Goal: Task Accomplishment & Management: Complete application form

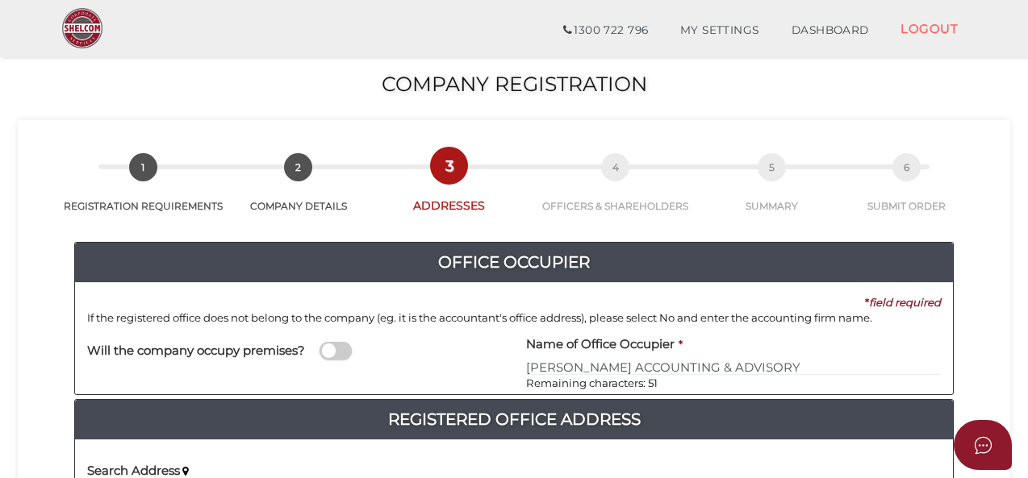
scroll to position [645, 0]
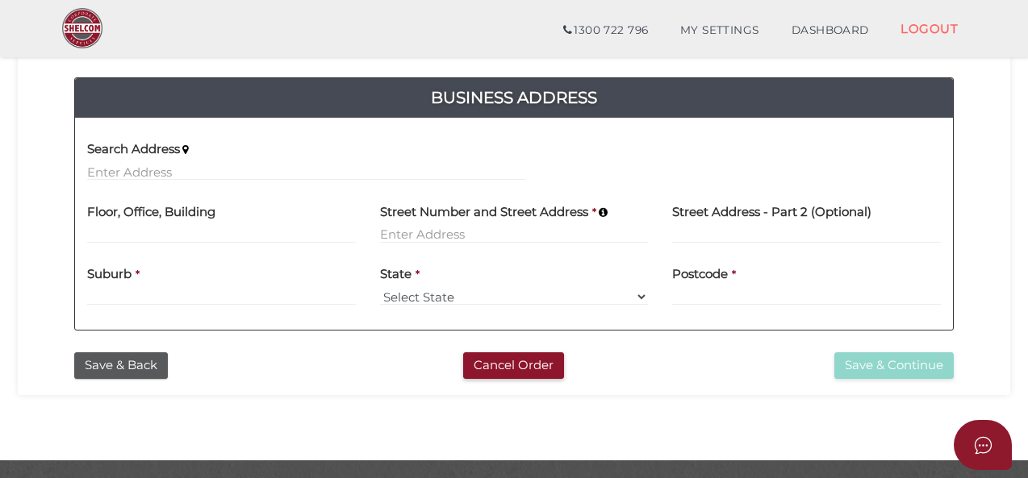
click at [321, 166] on input "text" at bounding box center [306, 172] width 439 height 18
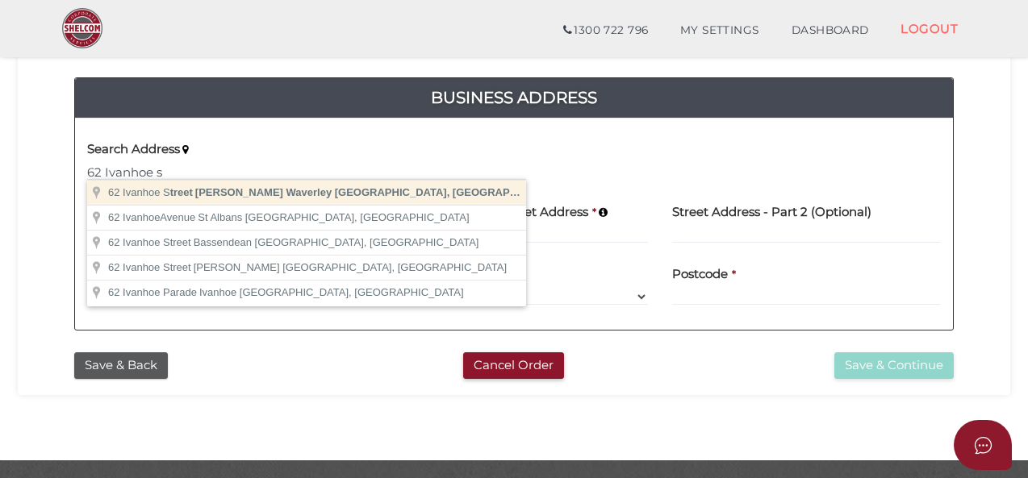
type input "62 Ivanhoe Street, Glen Waverley VIC, Australia"
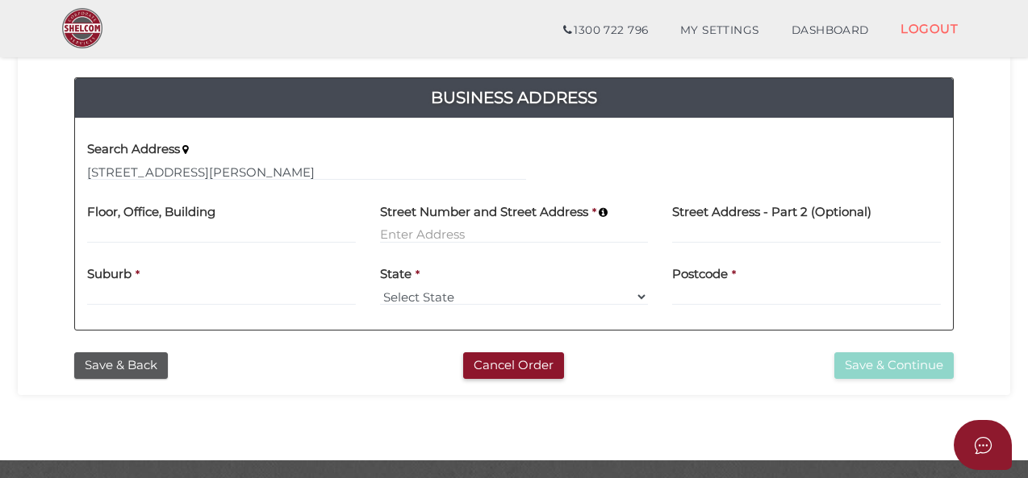
type input "[STREET_ADDRESS]"
type input "[PERSON_NAME] Waverley"
select select "VIC"
type input "3150"
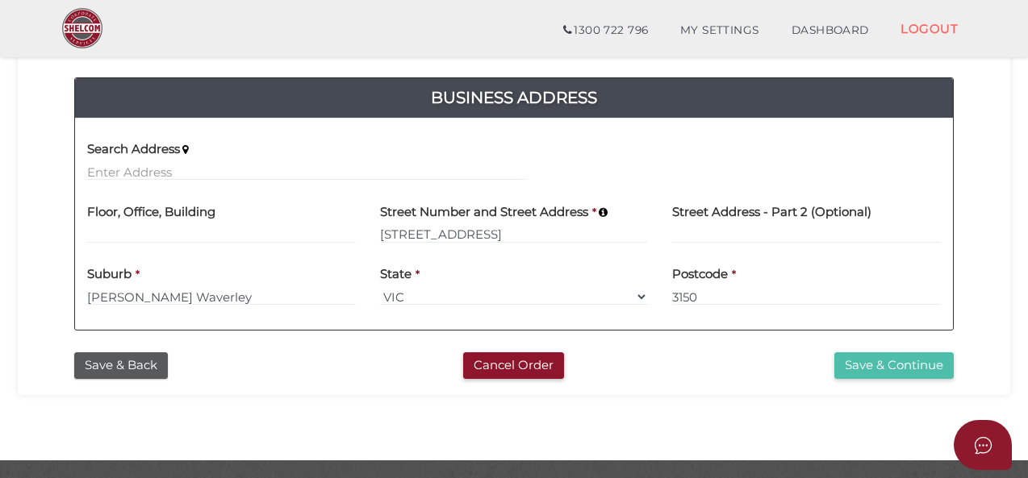
click at [891, 369] on button "Save & Continue" at bounding box center [893, 366] width 119 height 27
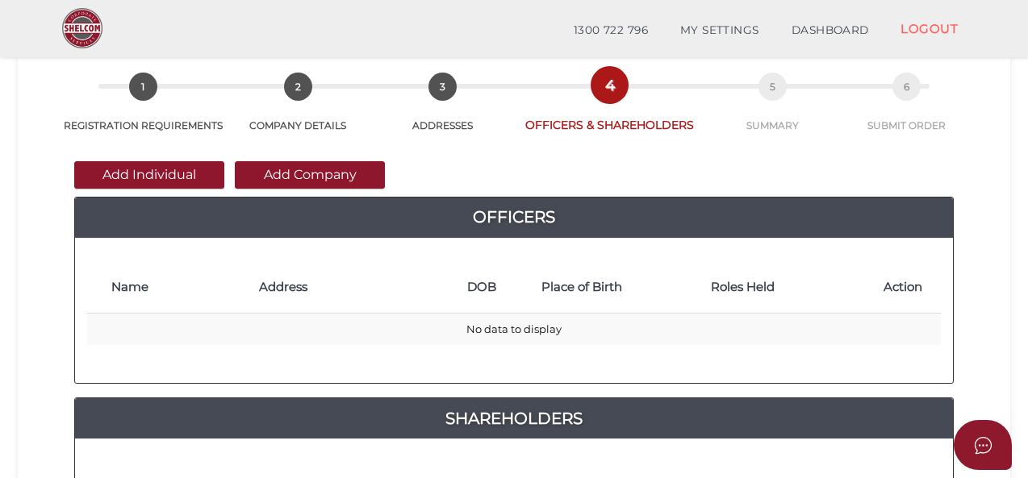
scroll to position [81, 0]
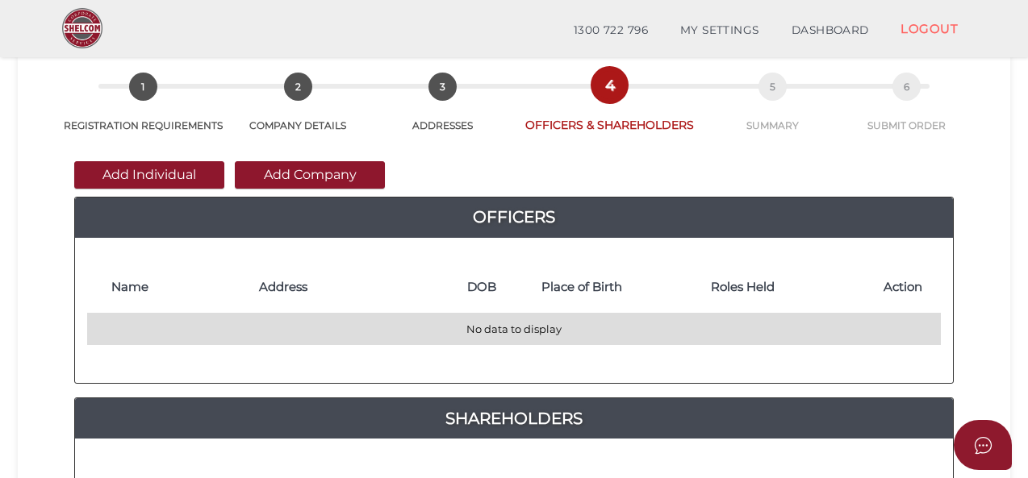
click at [653, 325] on td "No data to display" at bounding box center [513, 329] width 853 height 31
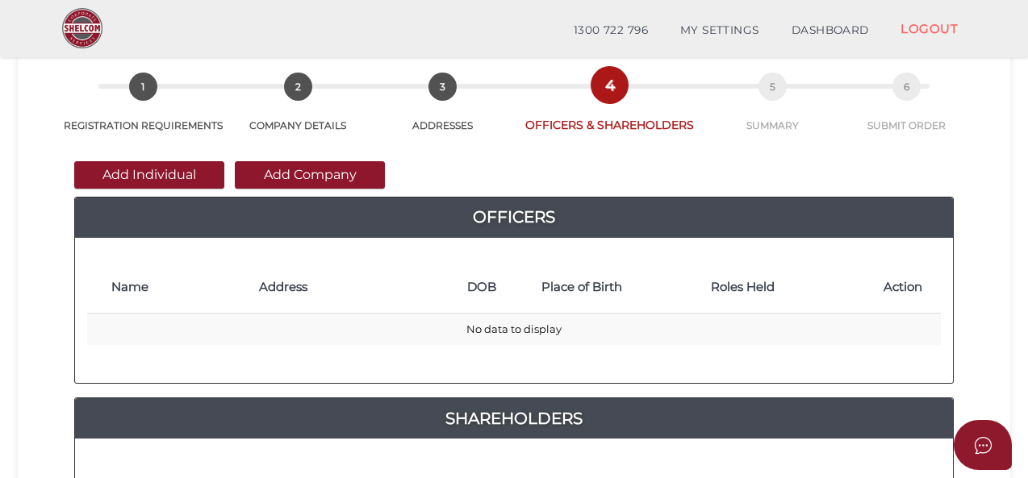
click at [680, 277] on th "Place of Birth" at bounding box center [617, 288] width 169 height 52
click at [685, 222] on h4 "Officers" at bounding box center [514, 217] width 878 height 26
drag, startPoint x: 1026, startPoint y: 185, endPoint x: 1012, endPoint y: 277, distance: 93.0
click at [1012, 277] on section "Company Registration a2a0ea9ab0f89ef1829b6c7ed933e5c9 1 REGISTRATION REQUIREMEN…" at bounding box center [514, 463] width 1028 height 1003
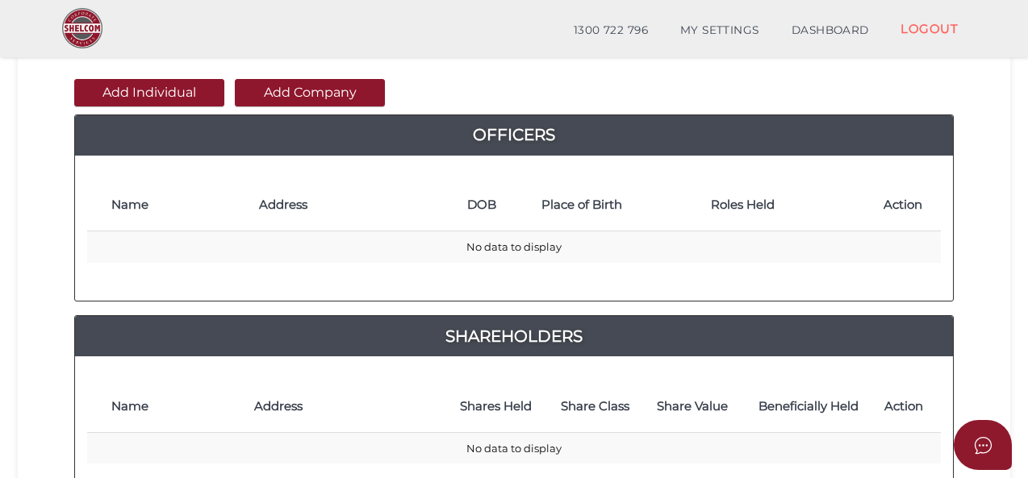
scroll to position [242, 0]
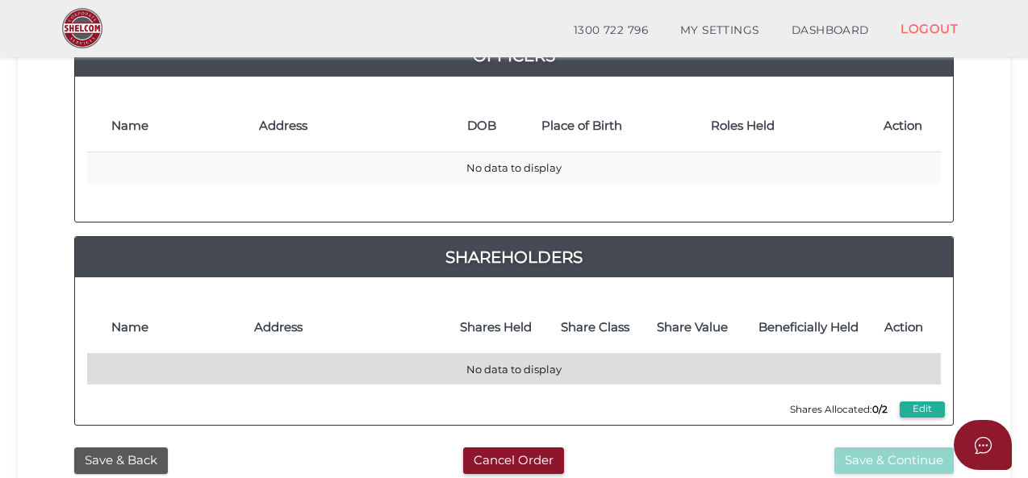
click at [737, 372] on td "No data to display" at bounding box center [513, 368] width 853 height 31
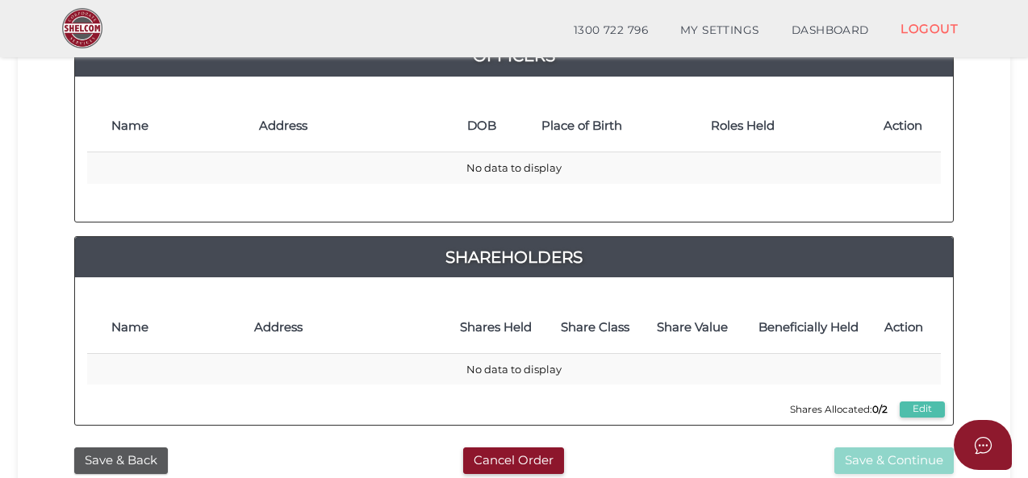
click at [917, 408] on button "Edit" at bounding box center [921, 410] width 45 height 16
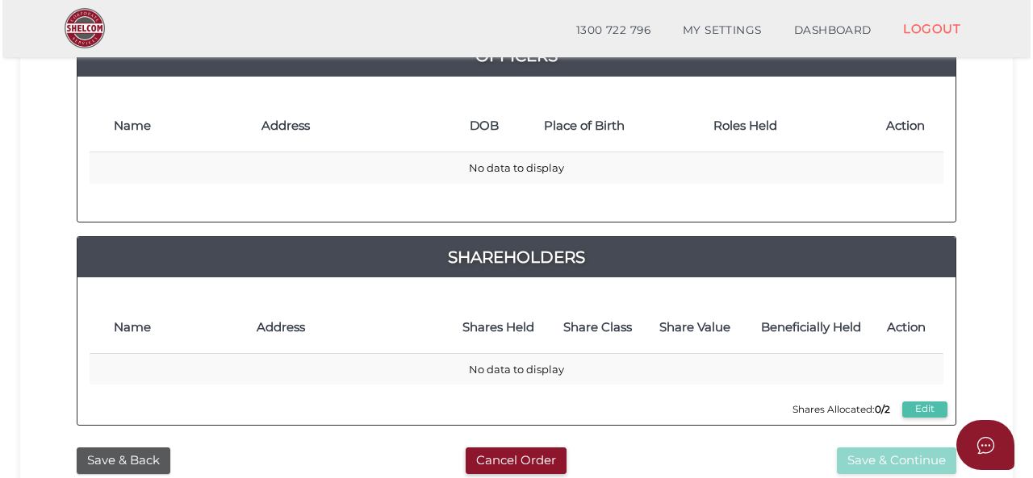
scroll to position [0, 0]
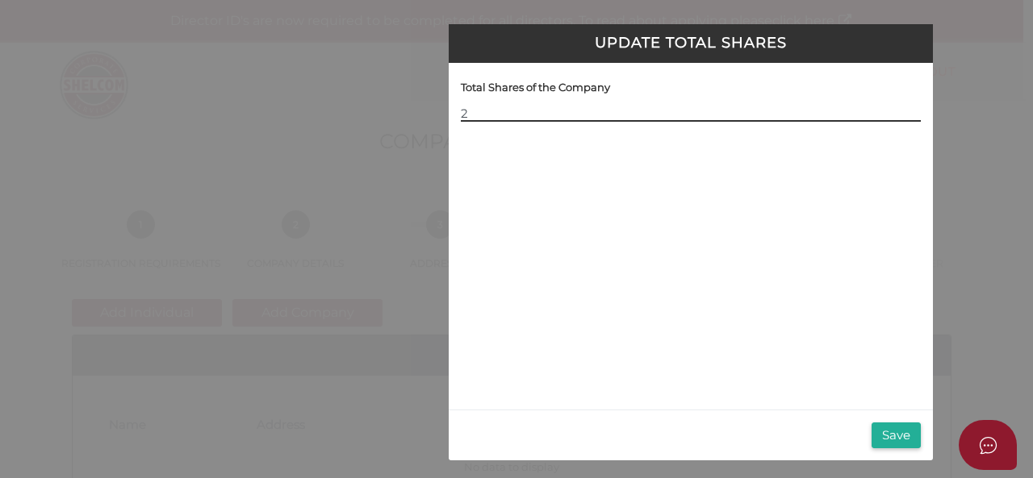
type input "2"
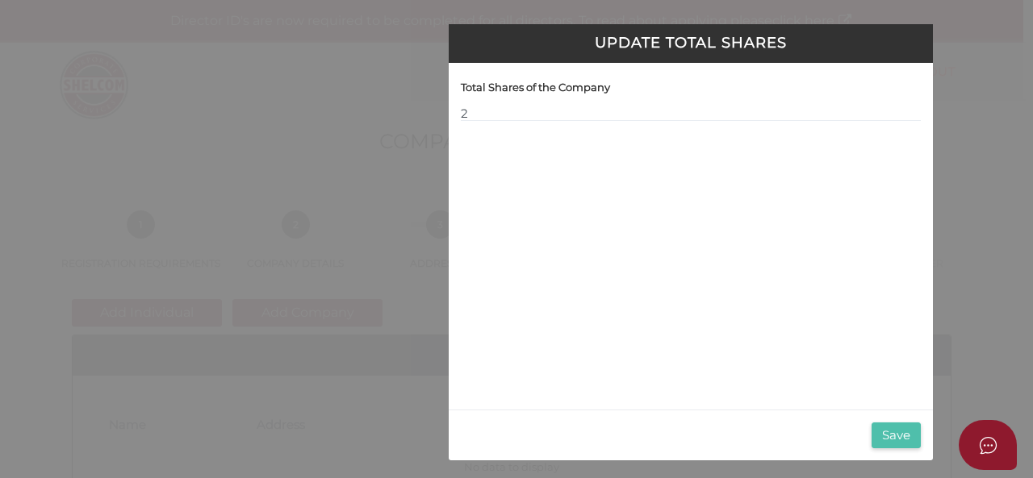
click at [905, 443] on button "Save" at bounding box center [895, 436] width 49 height 27
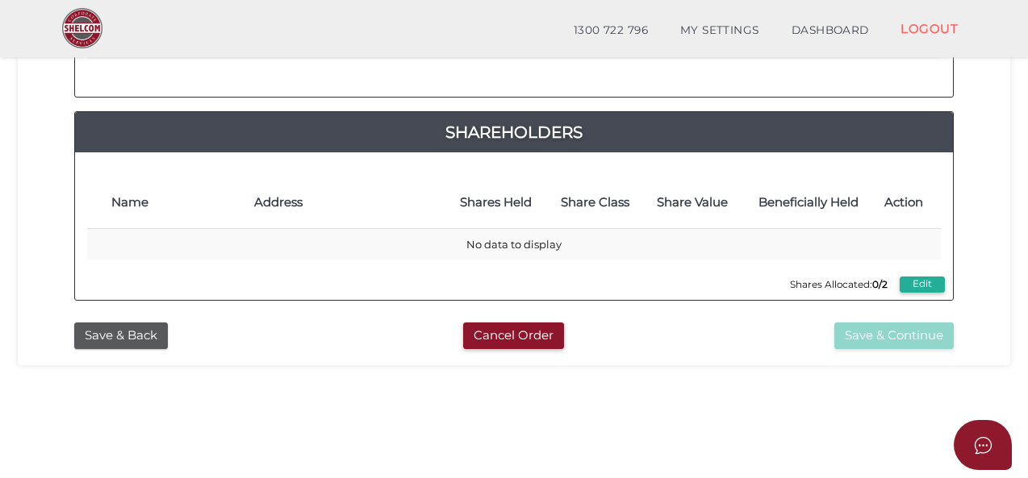
scroll to position [403, 0]
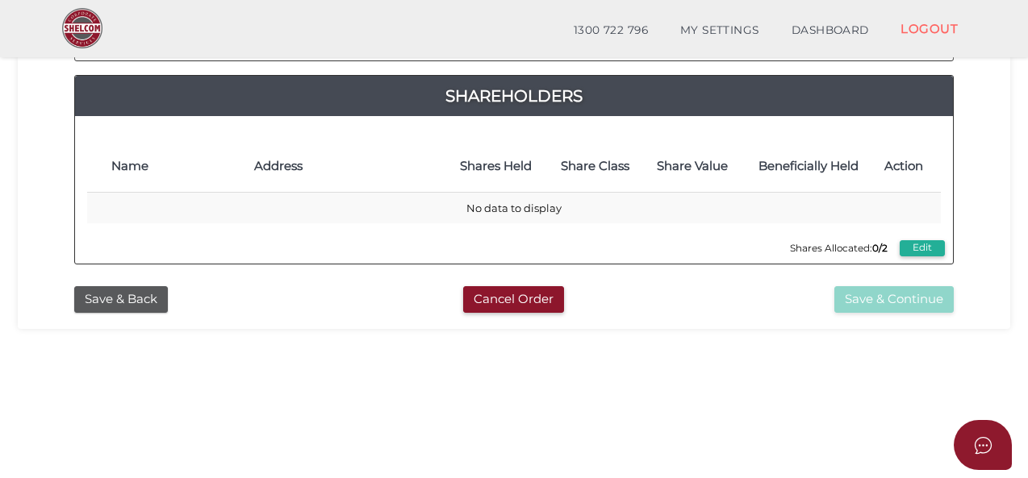
click at [711, 244] on div "Shares Allocated: 0/2 Edit Name Address Shares Held Share Class Share Value Ben…" at bounding box center [514, 189] width 878 height 123
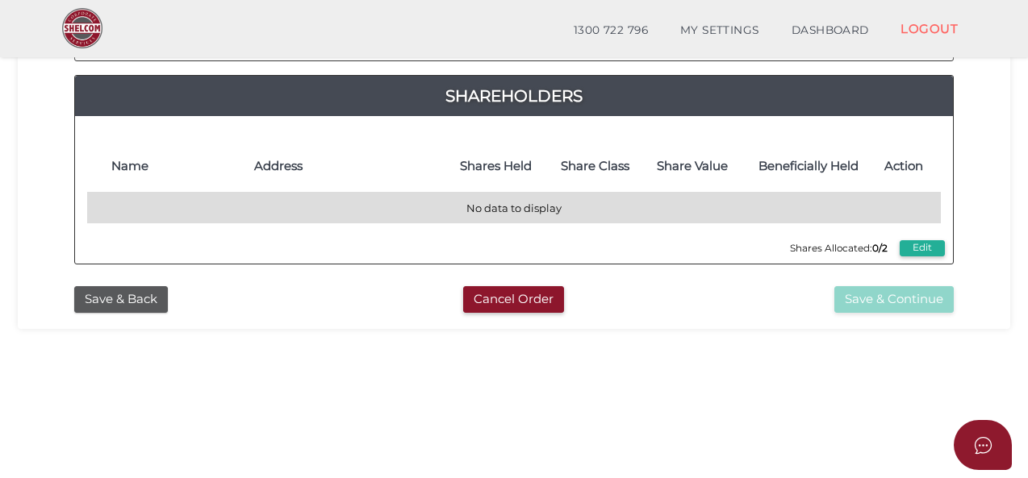
click at [537, 211] on td "No data to display" at bounding box center [513, 207] width 853 height 31
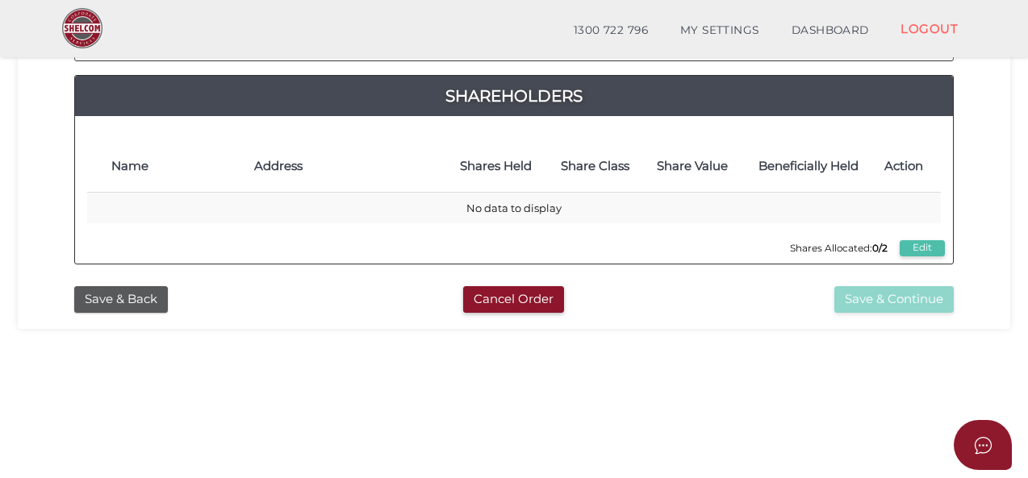
click at [913, 248] on button "Edit" at bounding box center [921, 248] width 45 height 16
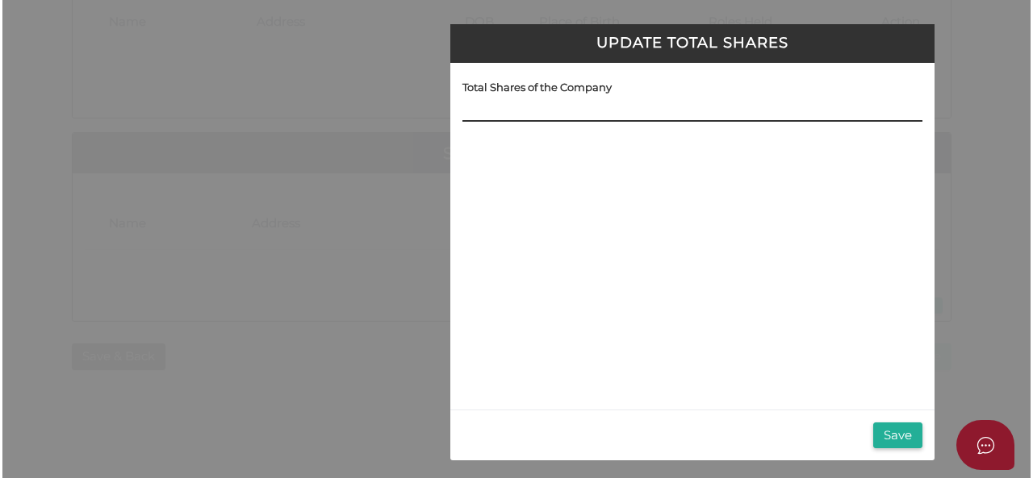
scroll to position [0, 0]
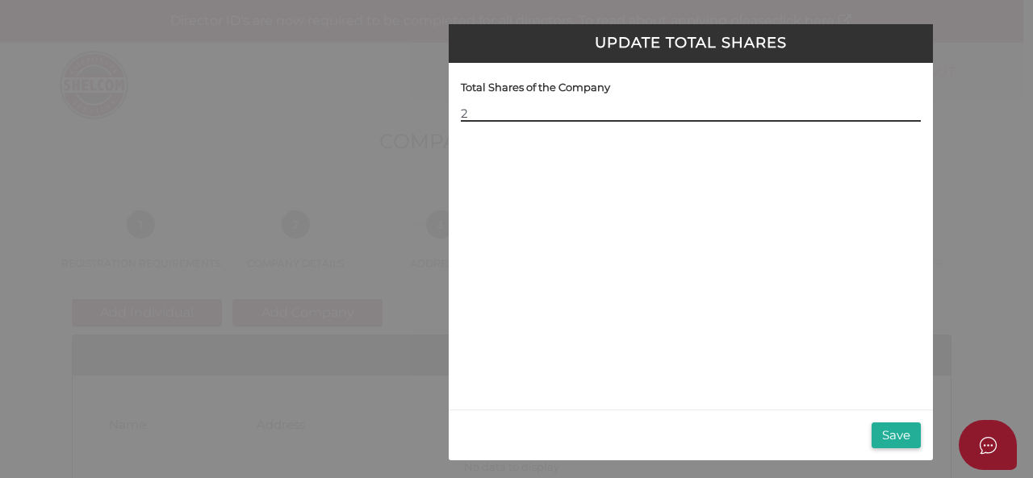
type input "2"
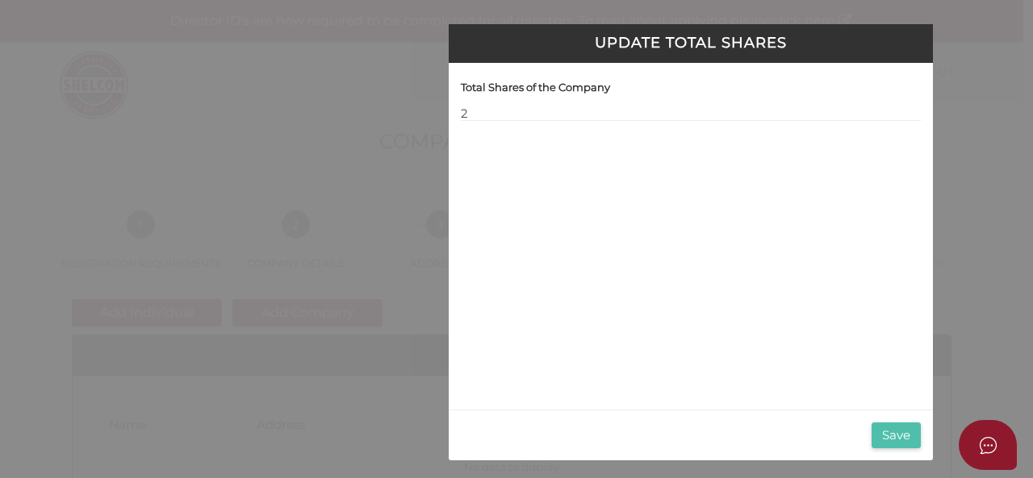
click at [896, 438] on button "Save" at bounding box center [895, 436] width 49 height 27
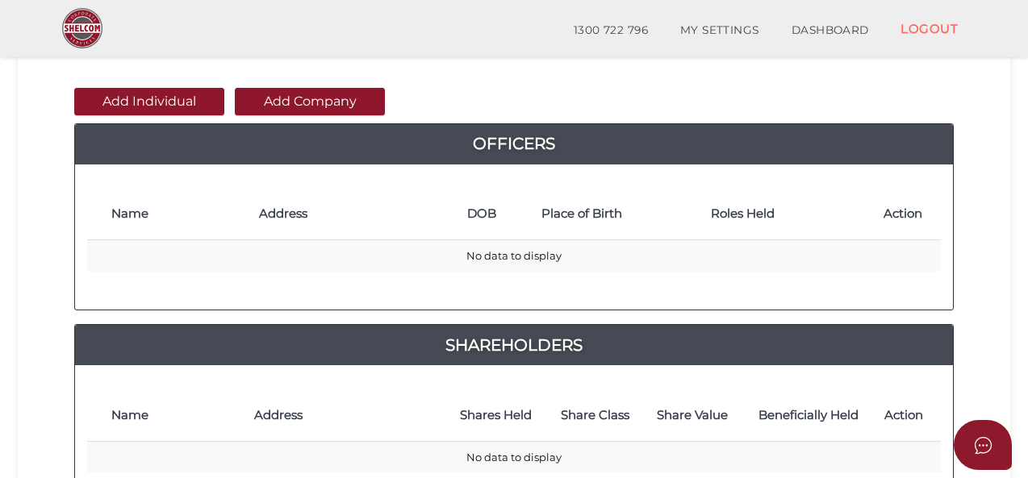
scroll to position [161, 0]
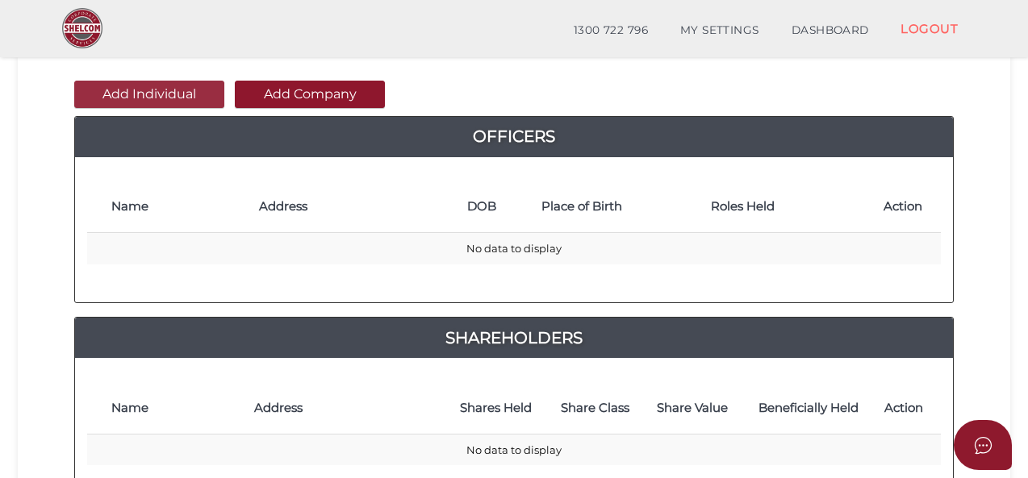
click at [179, 97] on button "Add Individual" at bounding box center [149, 94] width 150 height 27
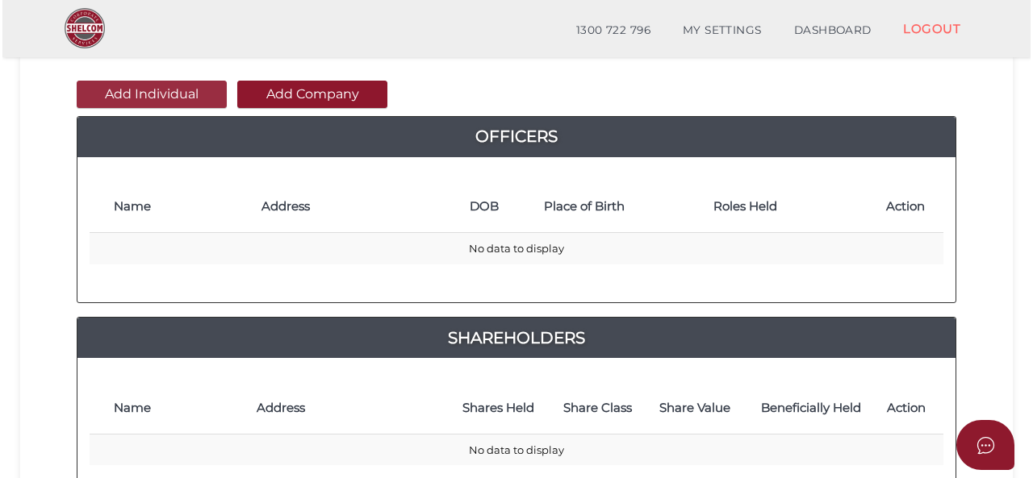
scroll to position [0, 0]
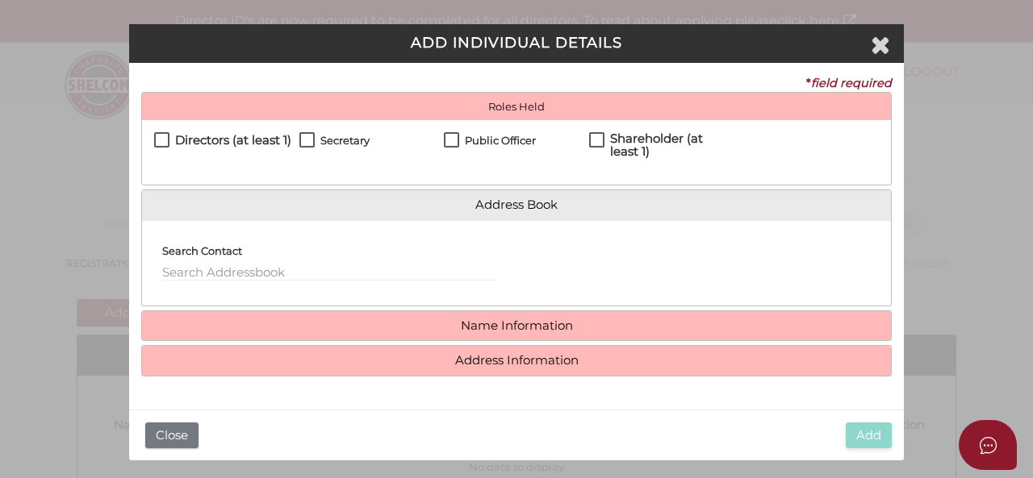
click at [163, 137] on label "Directors (at least 1)" at bounding box center [222, 144] width 137 height 20
checkbox input "true"
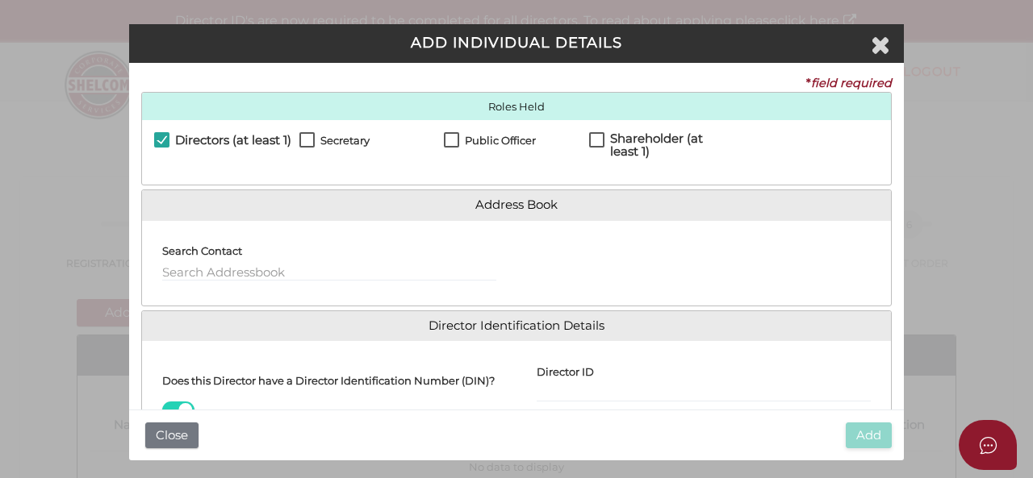
click at [303, 138] on label "Secretary" at bounding box center [334, 145] width 70 height 20
checkbox input "true"
click at [452, 141] on label "Public Officer" at bounding box center [490, 145] width 92 height 20
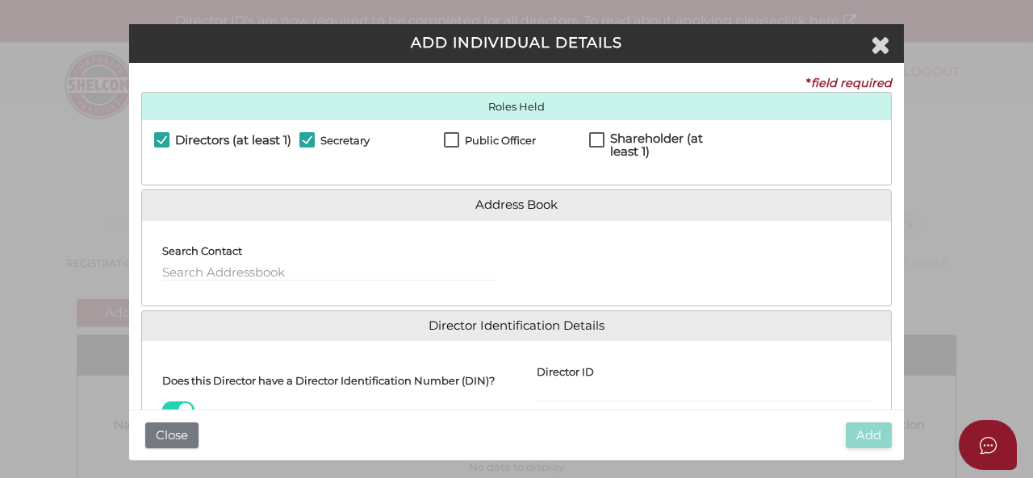
checkbox input "true"
click at [516, 269] on div at bounding box center [703, 263] width 374 height 60
click at [449, 257] on div "Search Contact" at bounding box center [329, 257] width 334 height 48
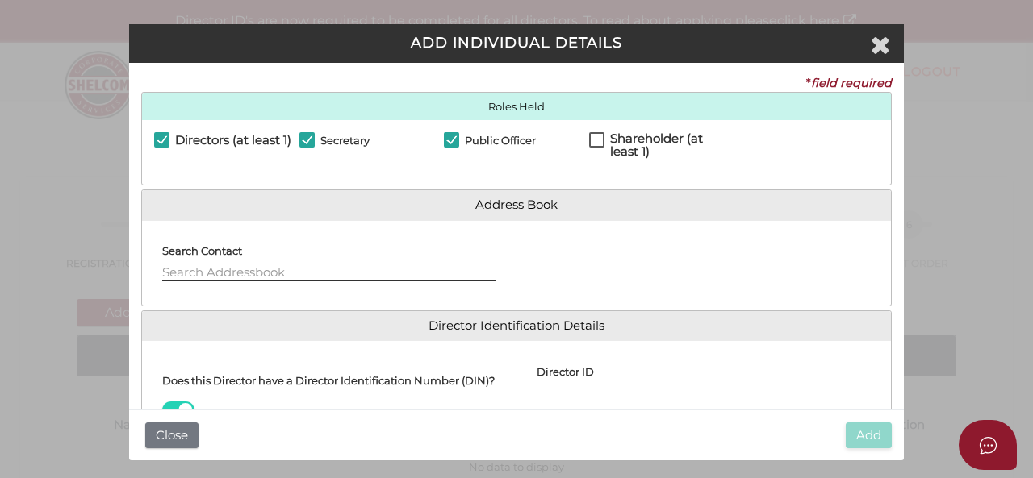
click at [262, 265] on input "text" at bounding box center [329, 273] width 334 height 18
type input "1"
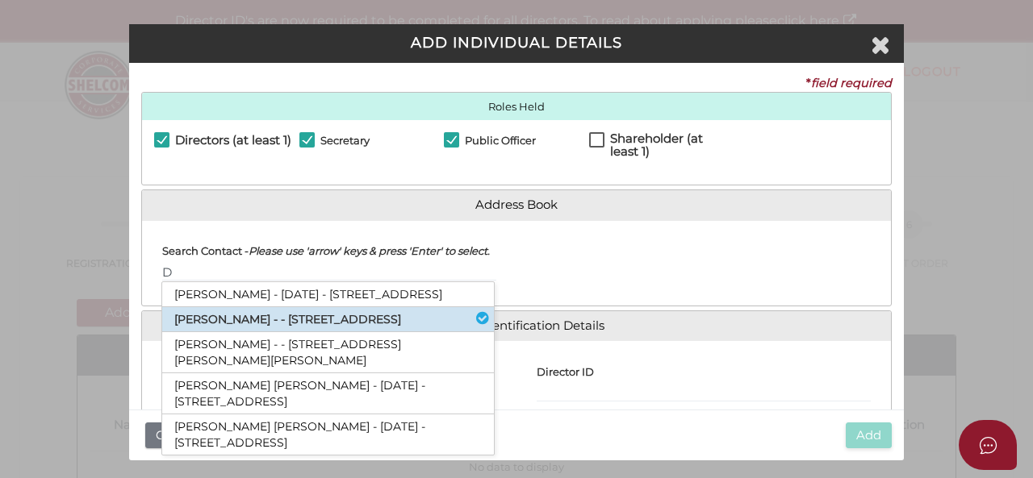
click at [283, 332] on li "Dhanush Ganglani - - 10 Acacia Street, Camberwell, VIC, 3124" at bounding box center [328, 319] width 332 height 25
type input "Dhanush"
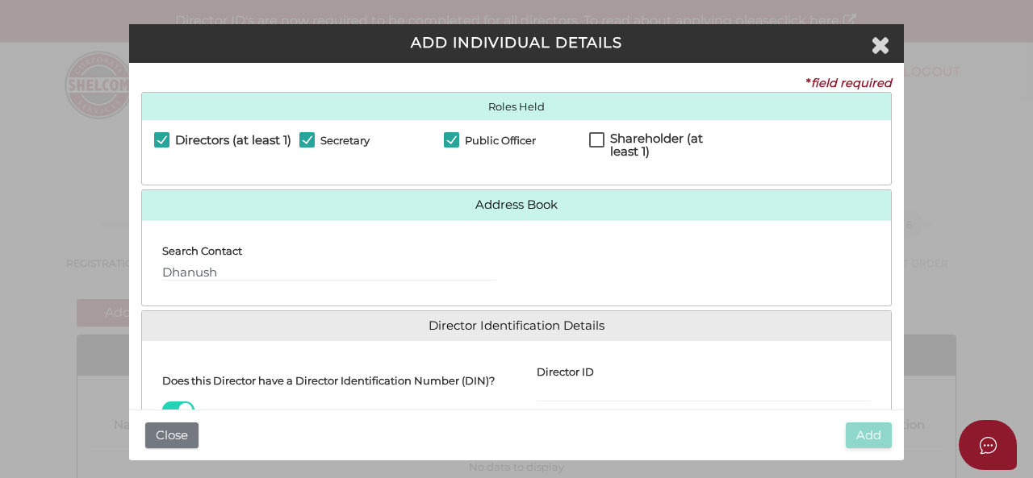
click at [440, 386] on h4 "Does this Director have a Director Identification Number (DIN)?" at bounding box center [328, 380] width 332 height 11
click at [0, 0] on input "checkbox" at bounding box center [0, 0] width 0 height 0
click at [435, 386] on h4 "Does this Director have a Director Identification Number (DIN)?" at bounding box center [328, 380] width 332 height 11
click at [0, 0] on input "checkbox" at bounding box center [0, 0] width 0 height 0
click at [364, 386] on h4 "Does this Director have a Director Identification Number (DIN)?" at bounding box center [328, 380] width 332 height 11
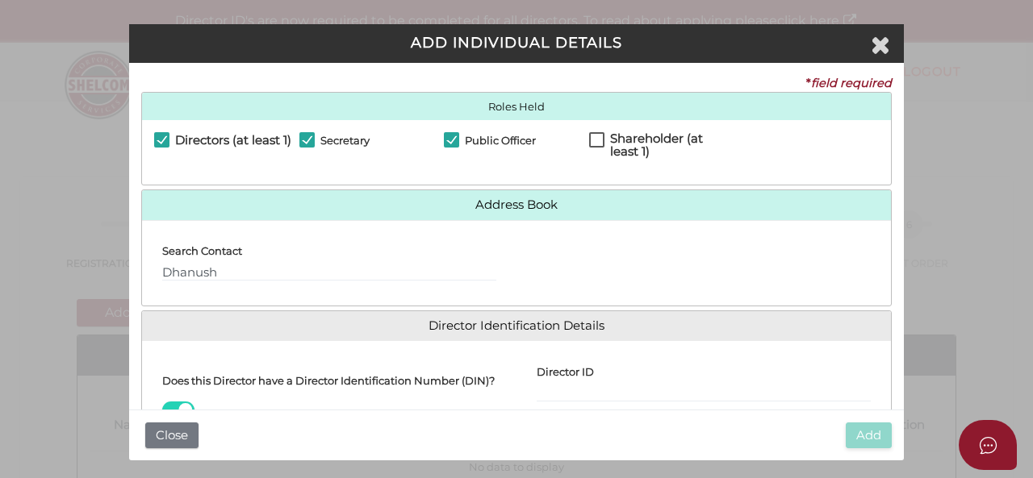
click at [0, 0] on input "checkbox" at bounding box center [0, 0] width 0 height 0
click at [265, 383] on h4 "Does this Director have a Director Identification Number (DIN)?" at bounding box center [328, 380] width 332 height 11
click at [0, 0] on input "checkbox" at bounding box center [0, 0] width 0 height 0
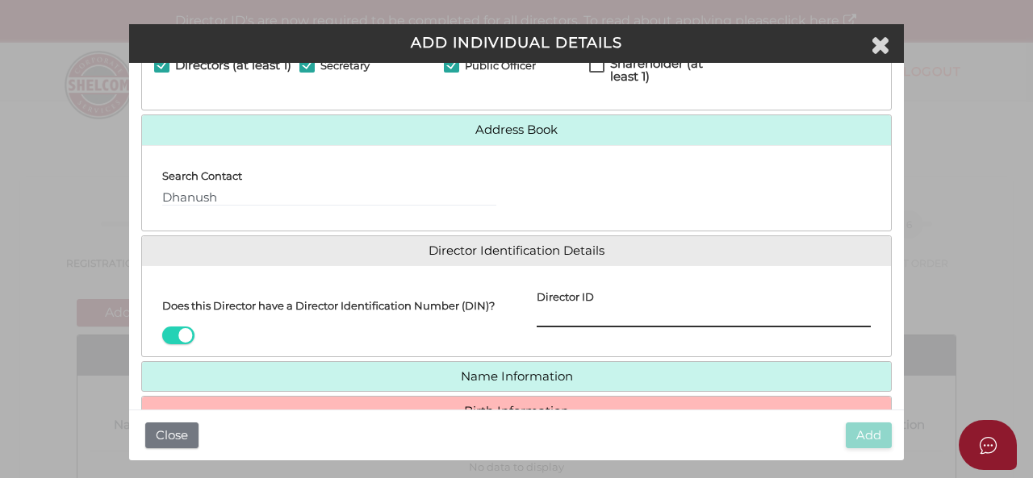
scroll to position [161, 0]
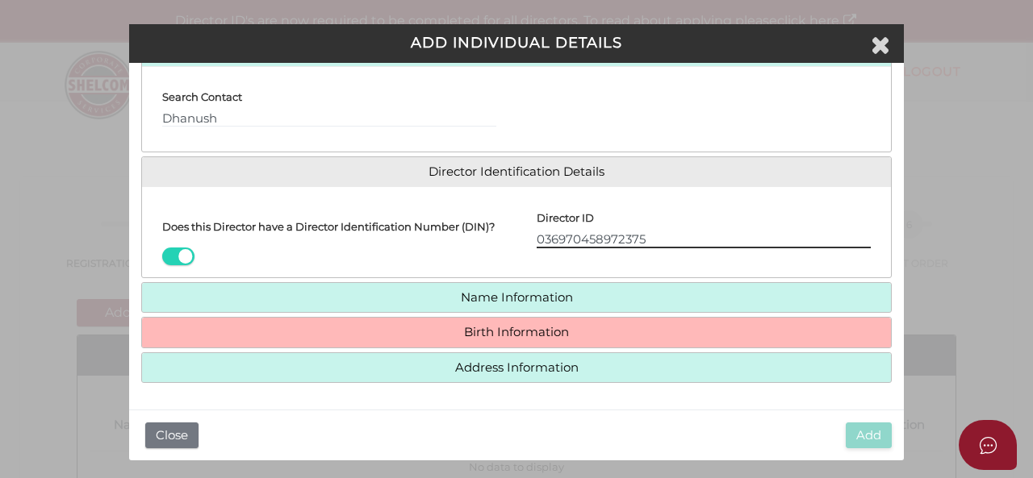
type input "036970458972375"
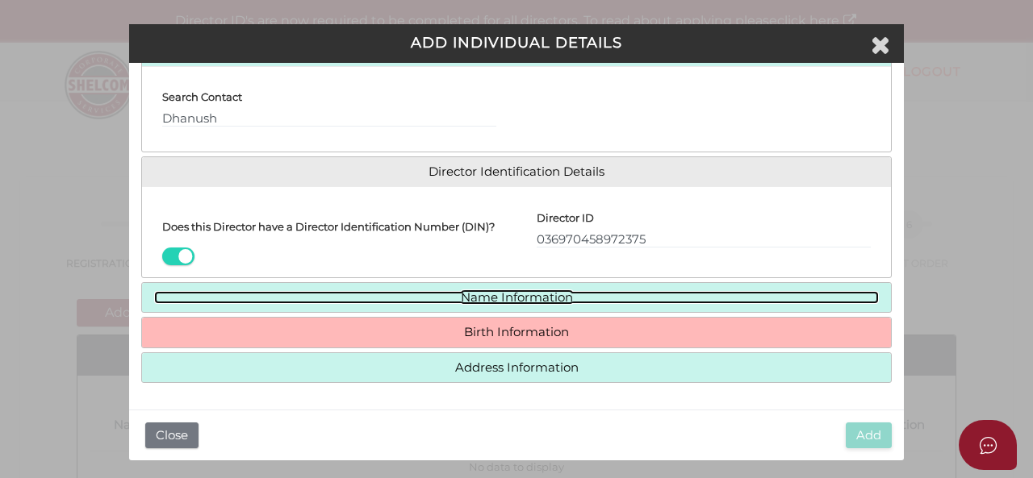
click at [490, 298] on link "Name Information" at bounding box center [516, 298] width 724 height 14
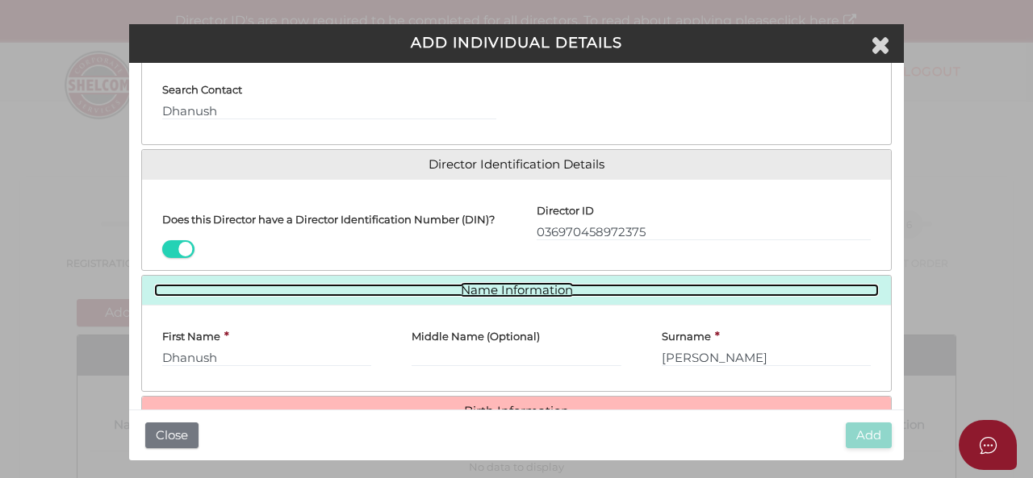
scroll to position [242, 0]
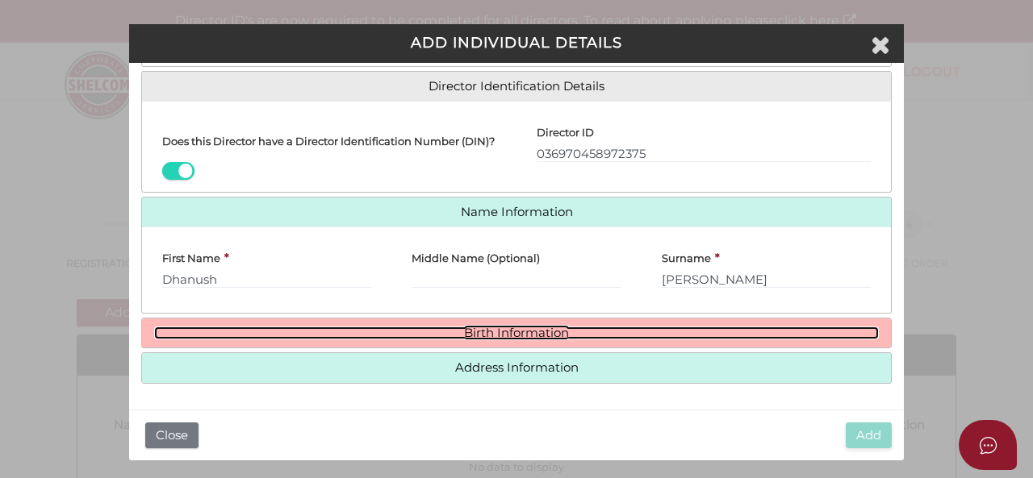
click at [516, 336] on link "Birth Information" at bounding box center [516, 334] width 724 height 14
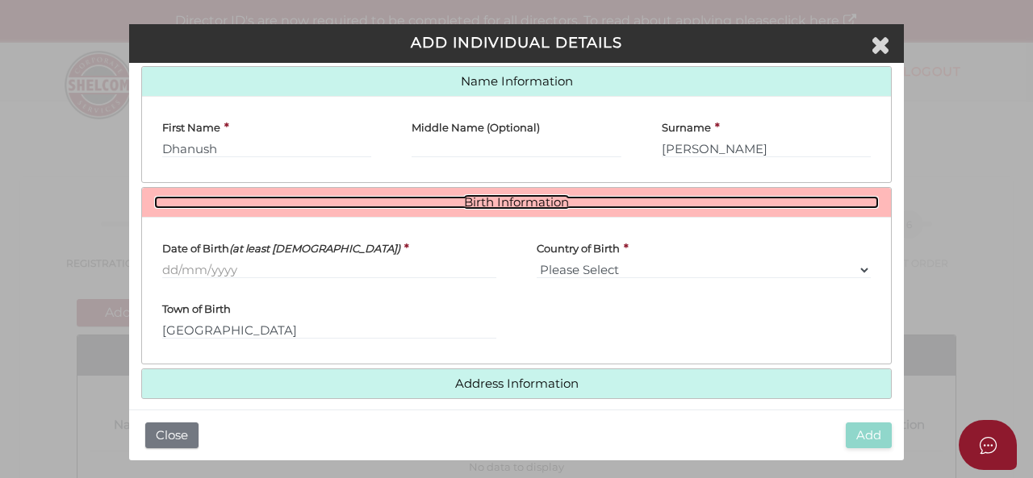
scroll to position [392, 0]
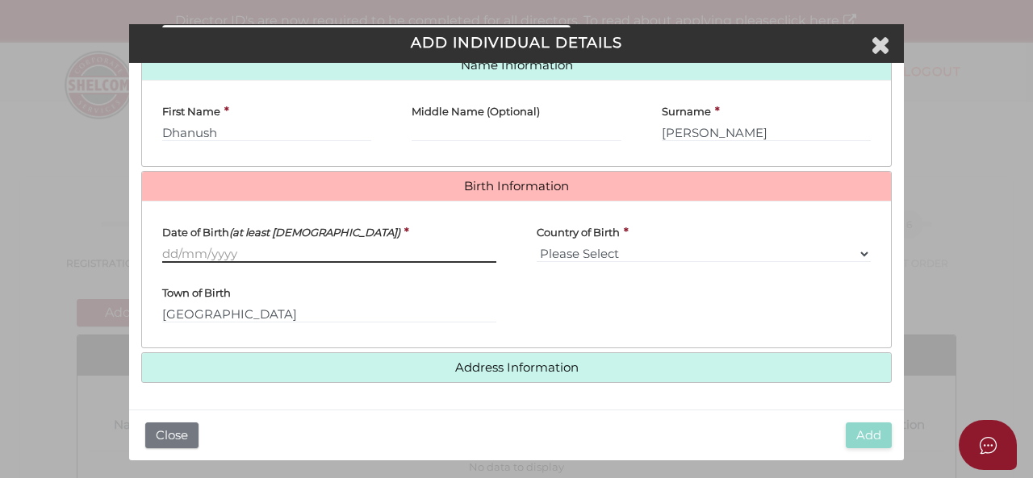
click at [384, 251] on input "Date of Birth (at least 18 years old)" at bounding box center [329, 254] width 334 height 18
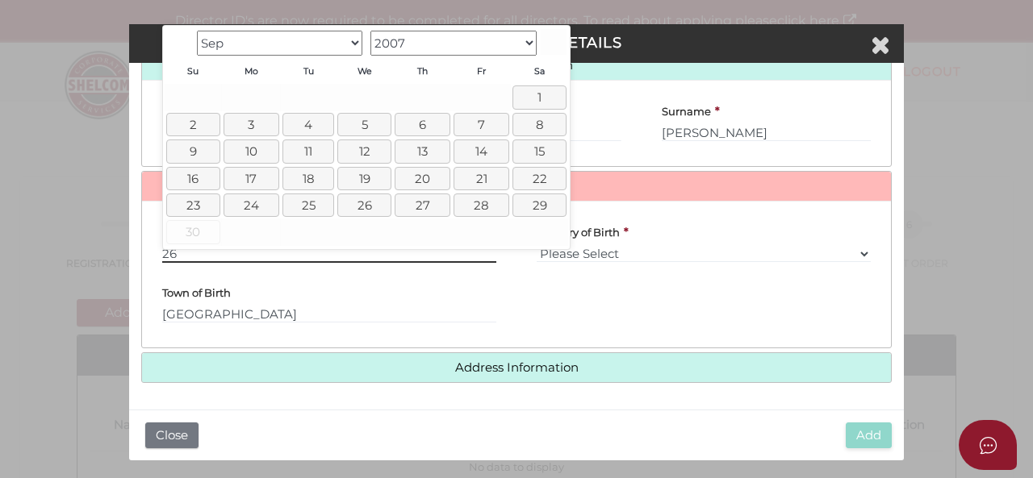
type input "26"
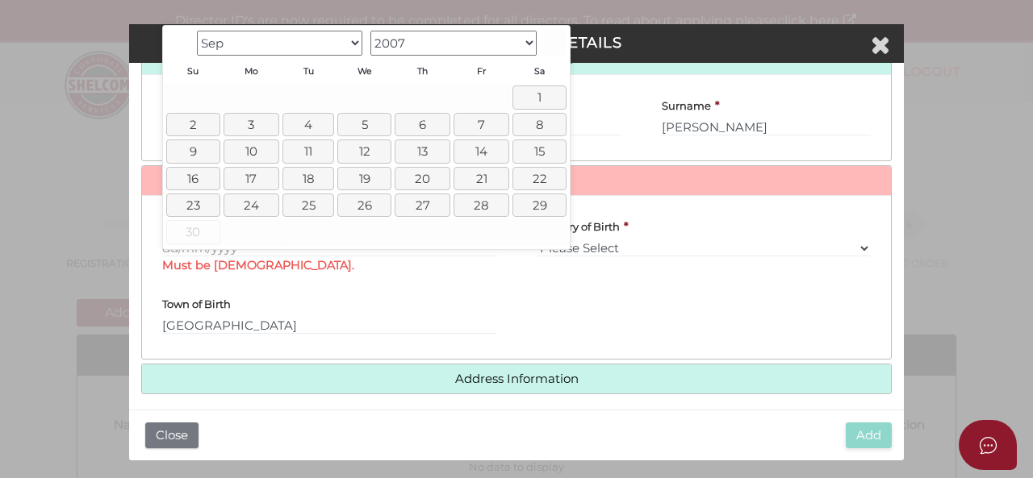
click at [485, 38] on select "1900 1901 1902 1903 1904 1905 1906 1907 1908 1909 1910 1911 1912 1913 1914 1915…" at bounding box center [453, 43] width 166 height 25
click at [317, 43] on select "Jan Feb Mar Apr May Jun Jul Aug Sep Oct Nov Dec" at bounding box center [280, 43] width 166 height 25
click at [197, 31] on select "Jan Feb Mar Apr May Jun Jul Aug Sep Oct Nov Dec" at bounding box center [280, 43] width 166 height 25
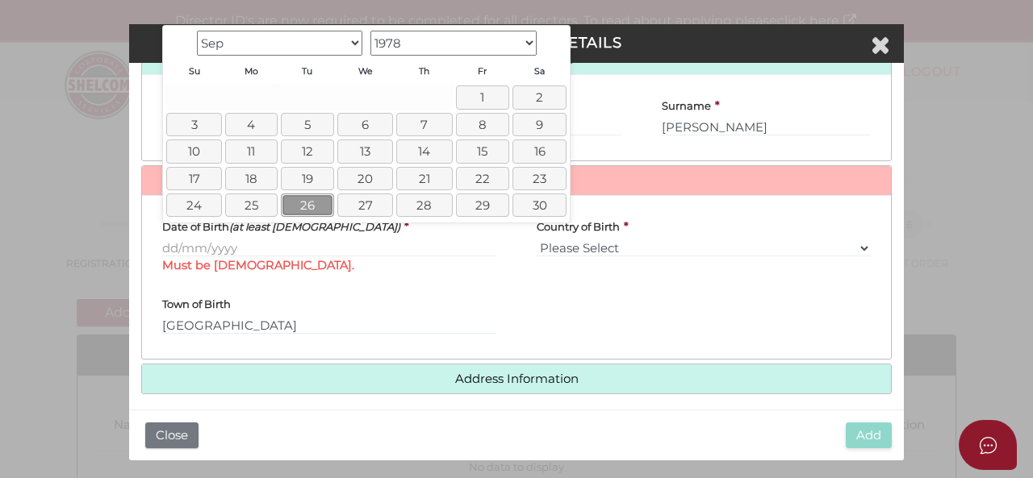
click at [300, 204] on link "26" at bounding box center [308, 205] width 54 height 23
type input "[DATE]"
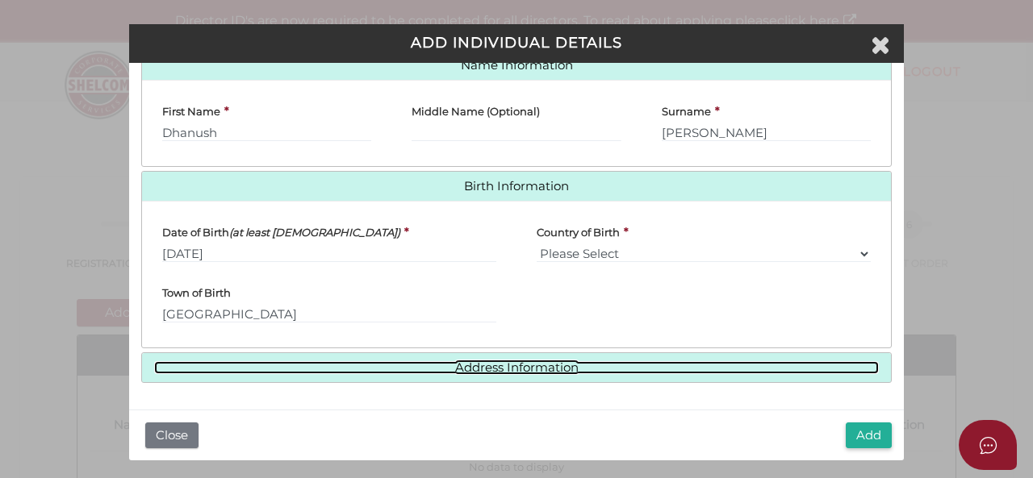
click at [507, 373] on link "Address Information" at bounding box center [516, 368] width 724 height 14
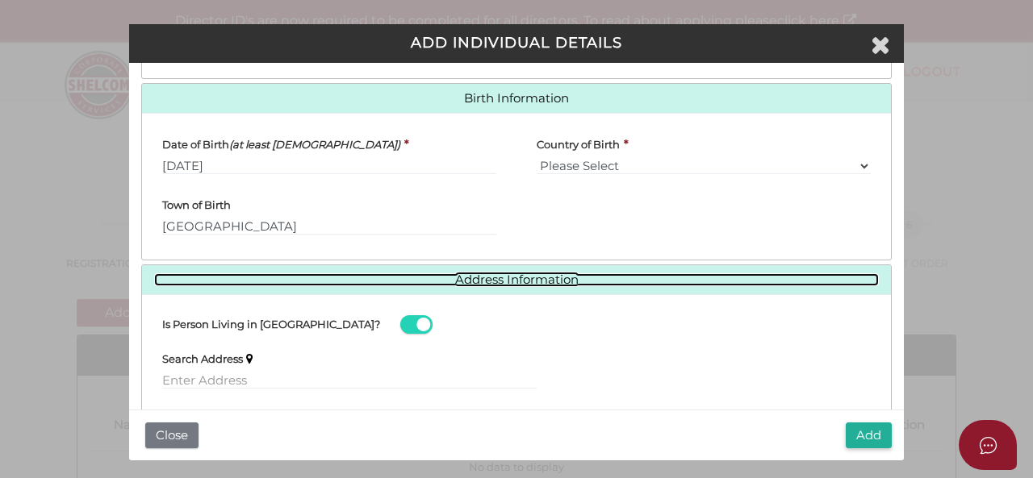
scroll to position [553, 0]
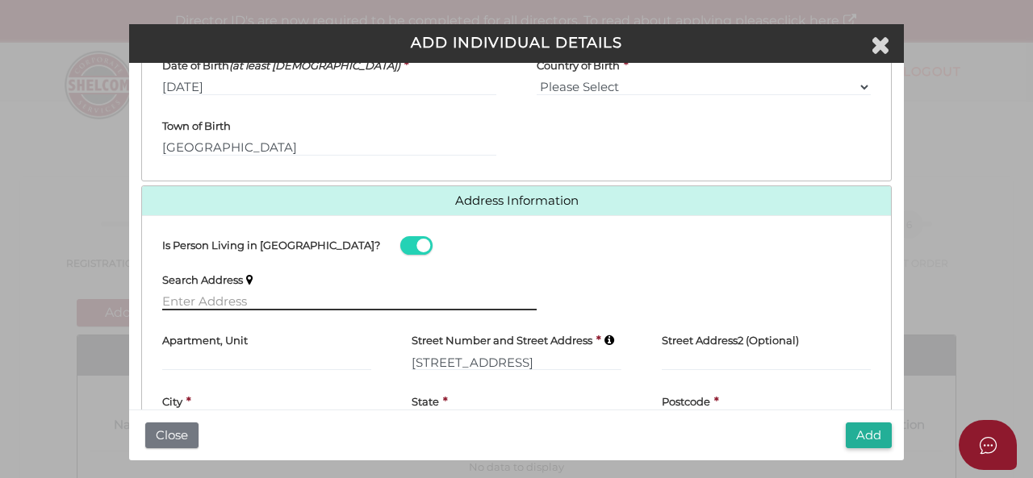
click at [378, 303] on input "text" at bounding box center [349, 302] width 374 height 18
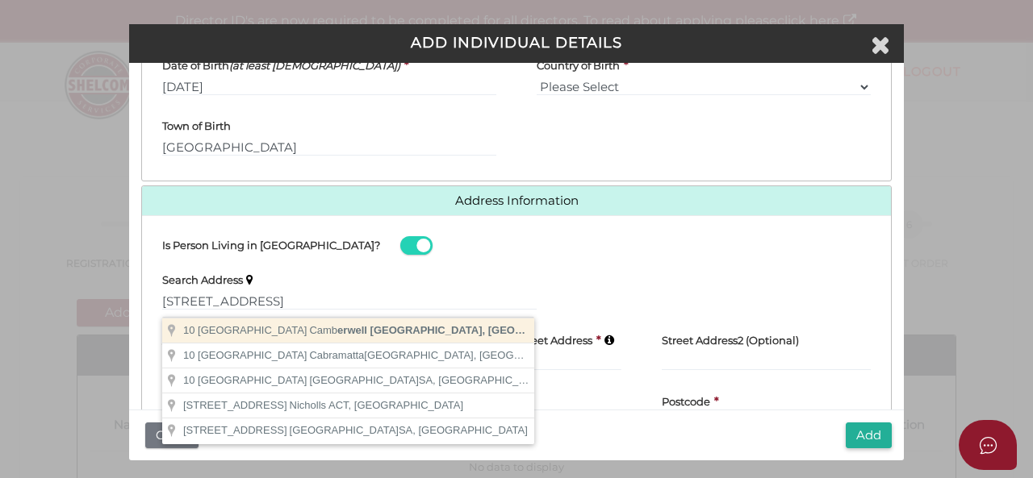
type input "10 Acacia Street, Camberwell VIC, Australia"
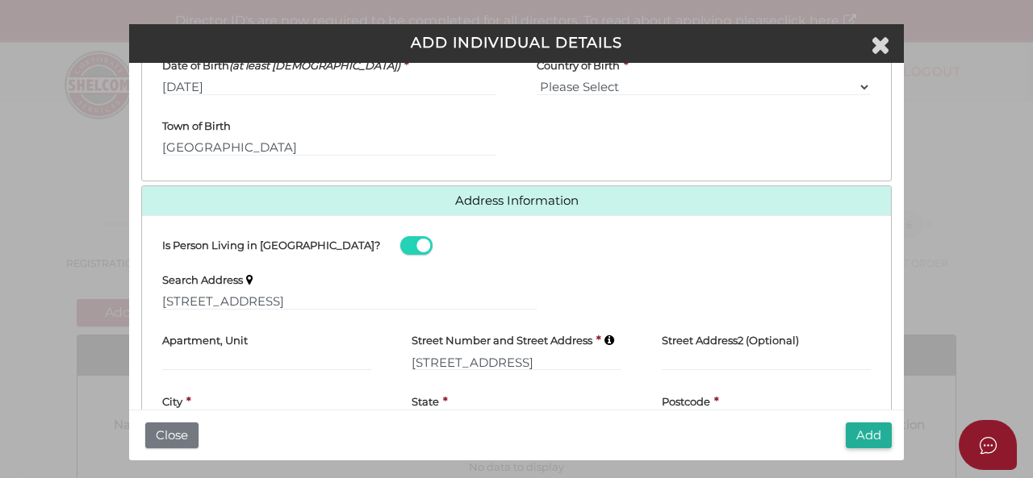
type input "10 Acacia Street"
type input "Camberwell"
select select "VIC"
type input "3124"
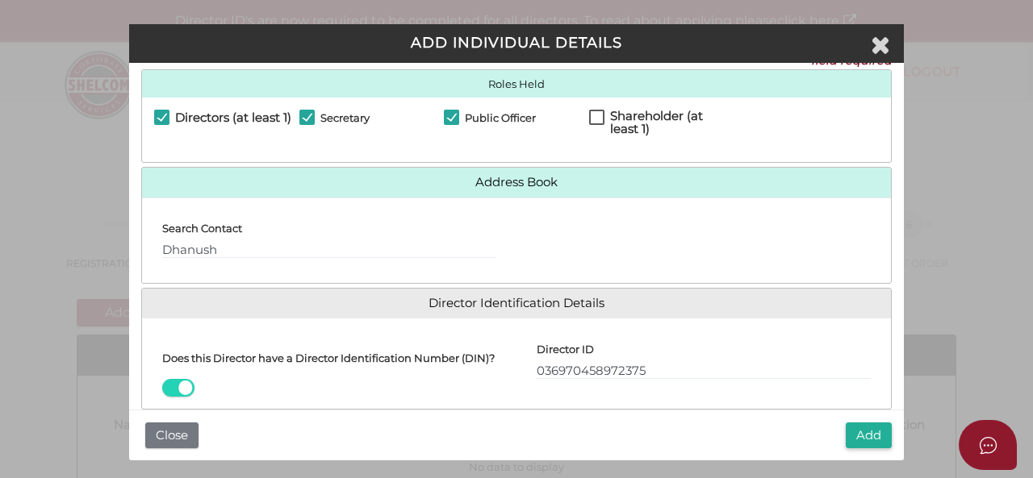
scroll to position [0, 0]
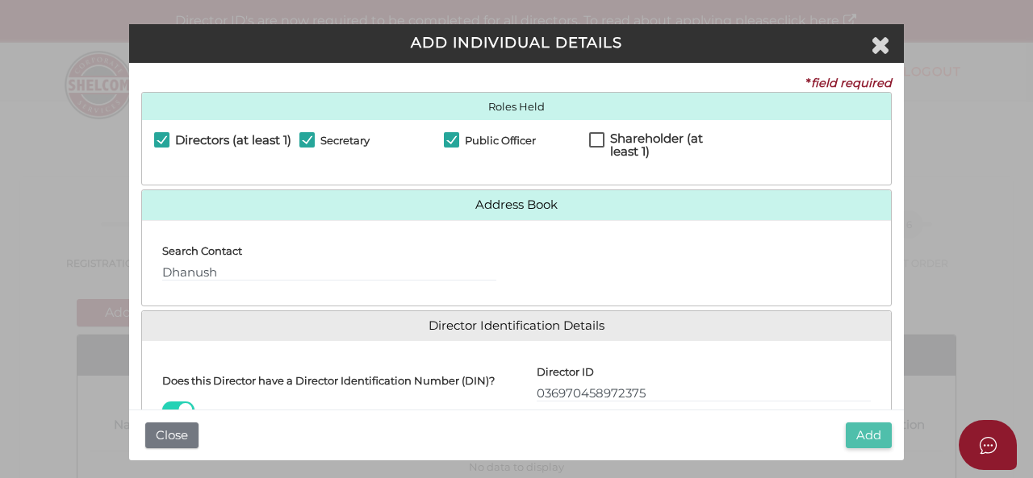
click at [877, 438] on button "Add" at bounding box center [868, 436] width 46 height 27
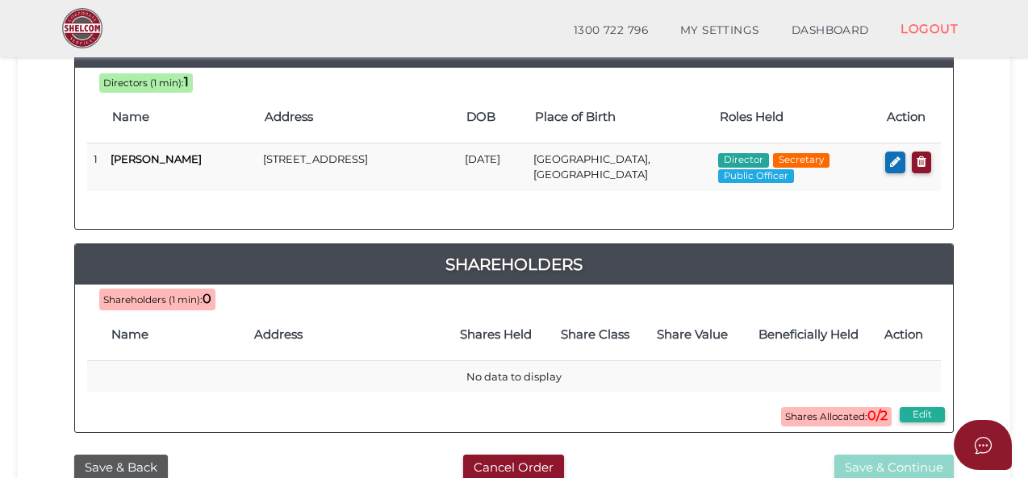
scroll to position [161, 0]
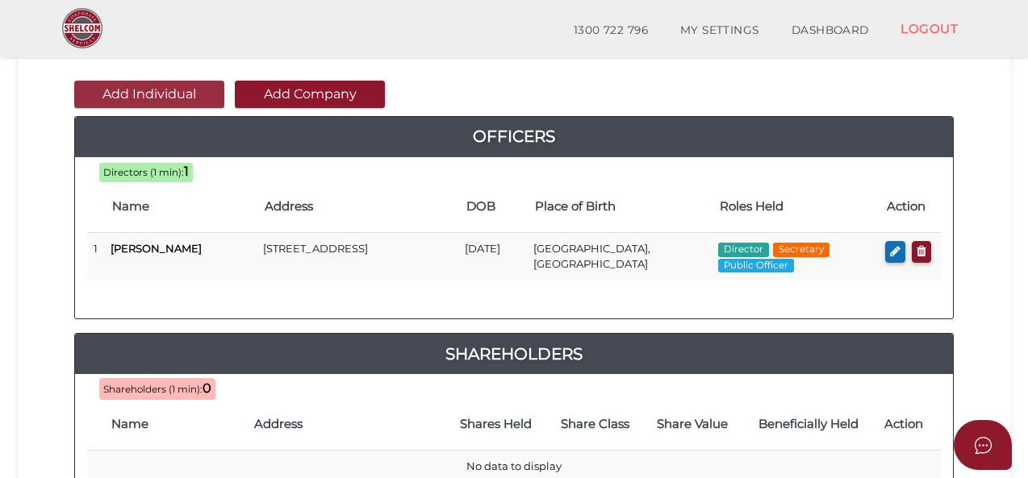
click at [153, 94] on button "Add Individual" at bounding box center [149, 94] width 150 height 27
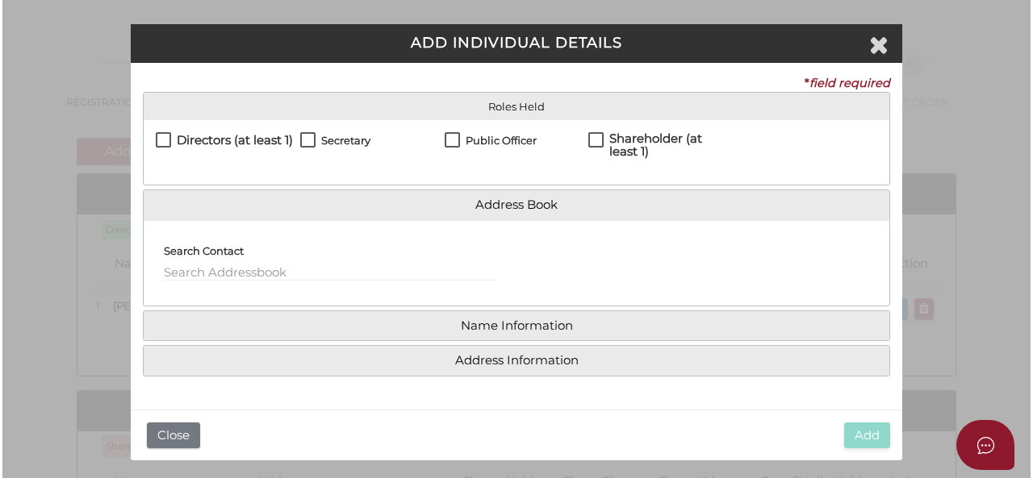
scroll to position [0, 0]
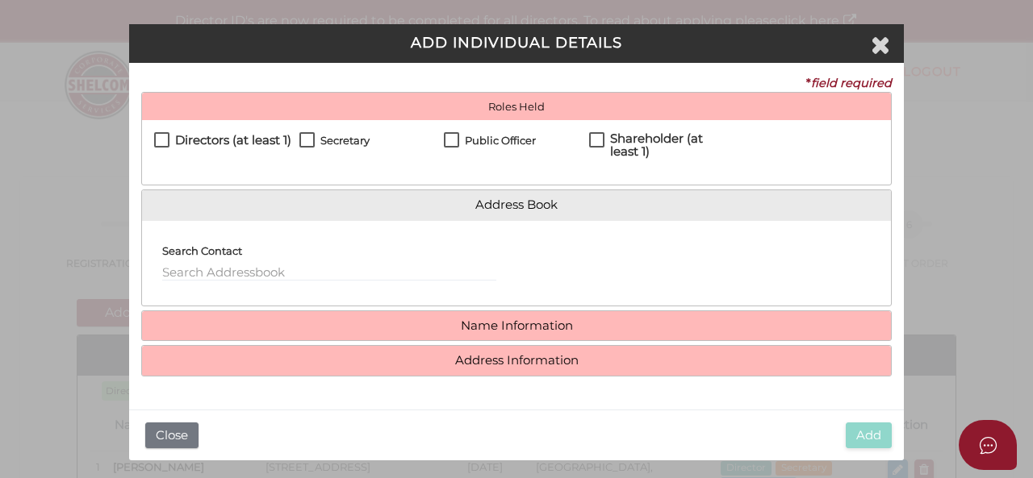
click at [161, 140] on label "Directors (at least 1)" at bounding box center [222, 144] width 137 height 20
checkbox input "true"
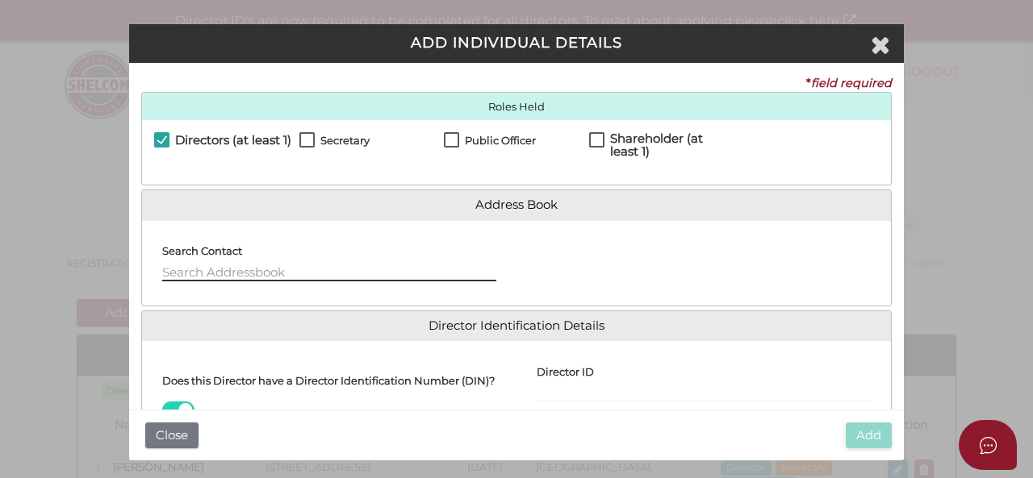
click at [359, 268] on input "text" at bounding box center [329, 273] width 334 height 18
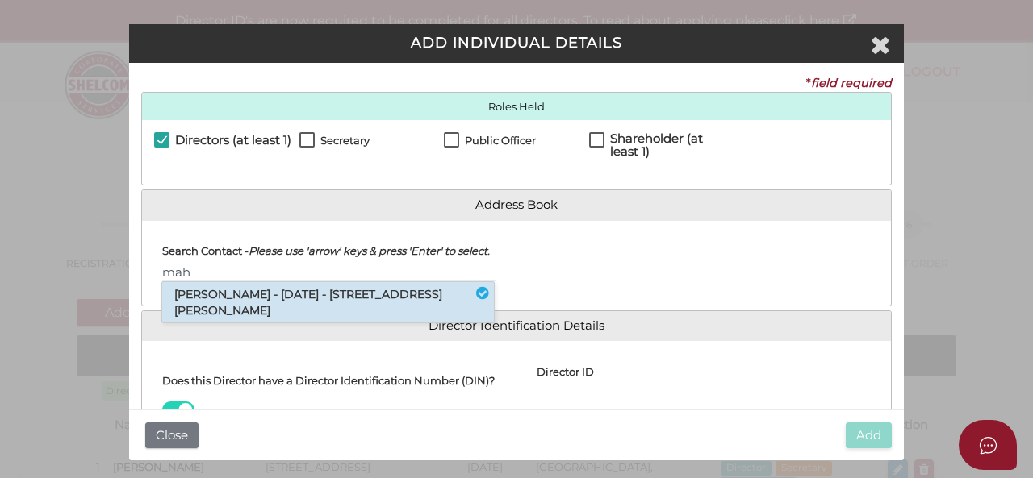
click at [331, 308] on li "Mahesh Nathoo - 10/04/1972 - 62 Ivanhoe Street, Glen Waverley, VIC, 3150" at bounding box center [328, 302] width 332 height 40
type input "Mahesh"
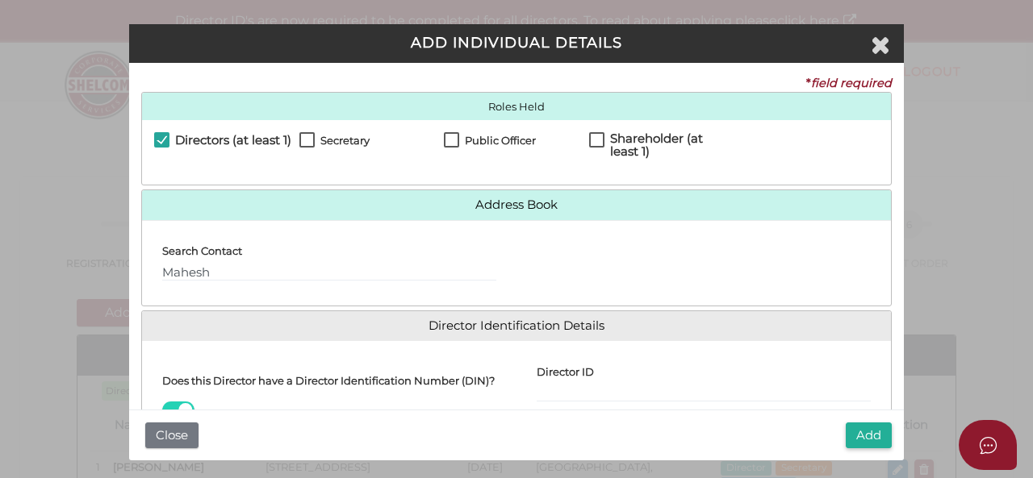
scroll to position [81, 0]
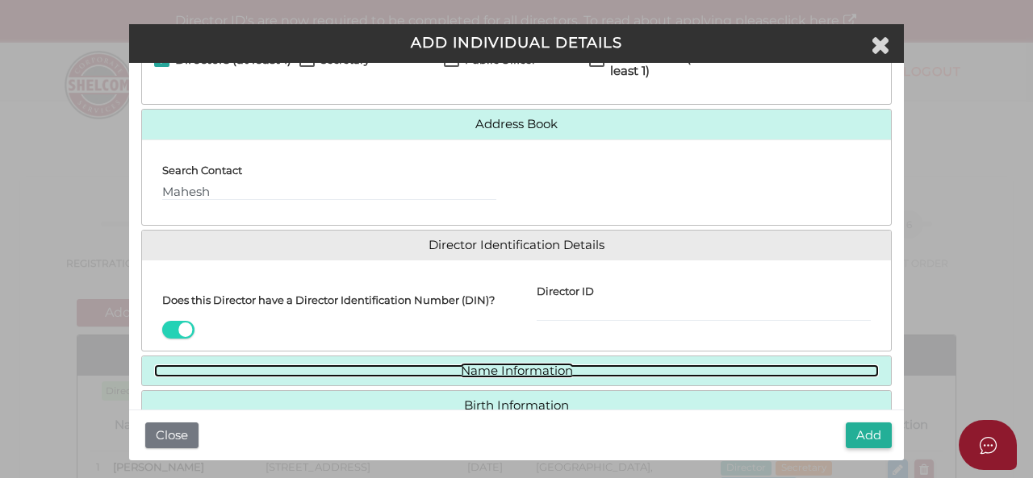
click at [582, 378] on link "Name Information" at bounding box center [516, 372] width 724 height 14
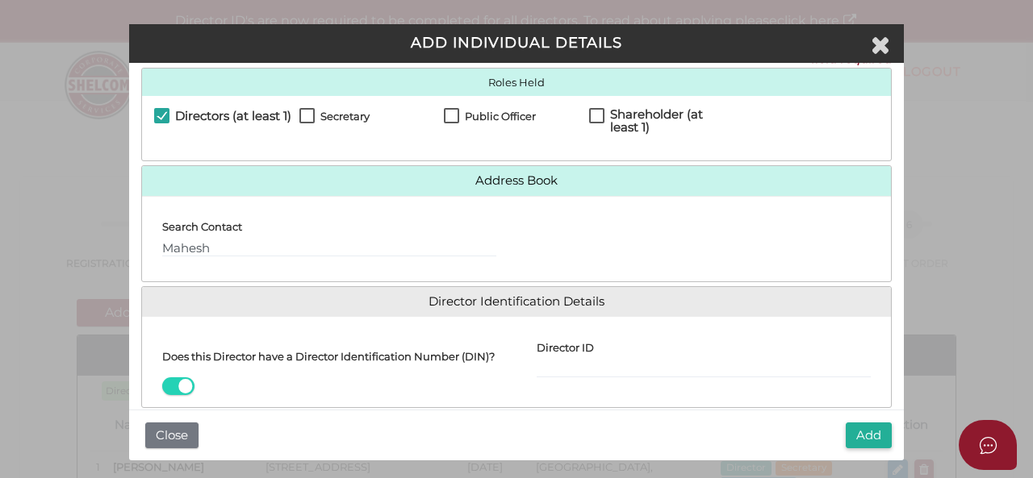
scroll to position [0, 0]
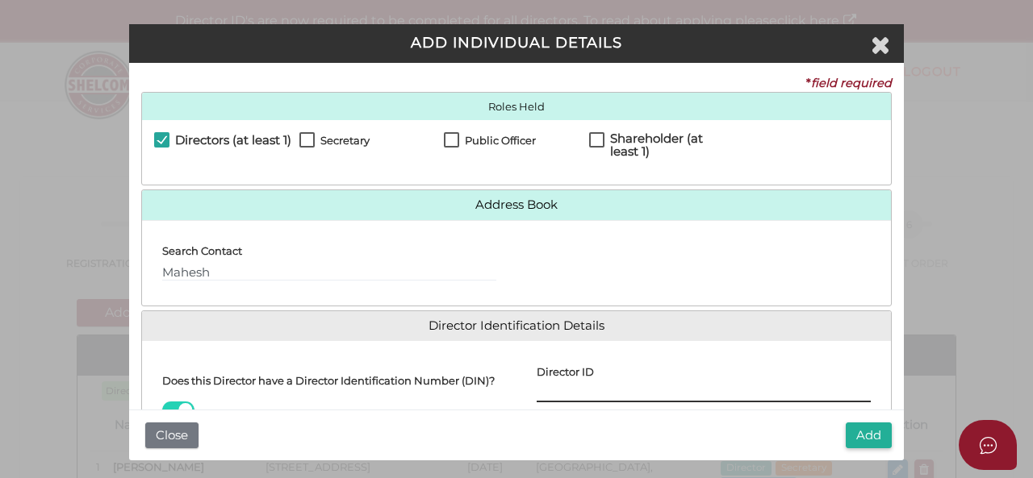
click at [592, 392] on input "Director ID" at bounding box center [703, 394] width 334 height 18
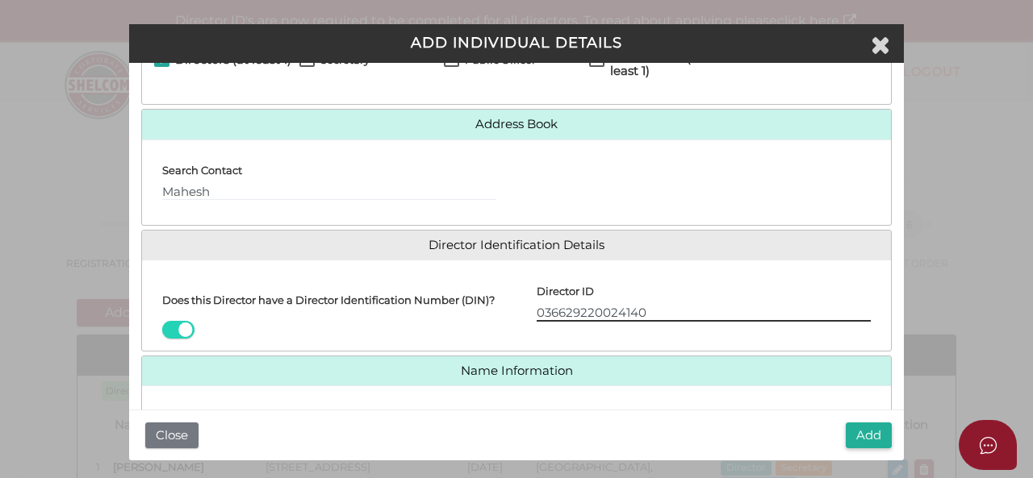
type input "036629220024140"
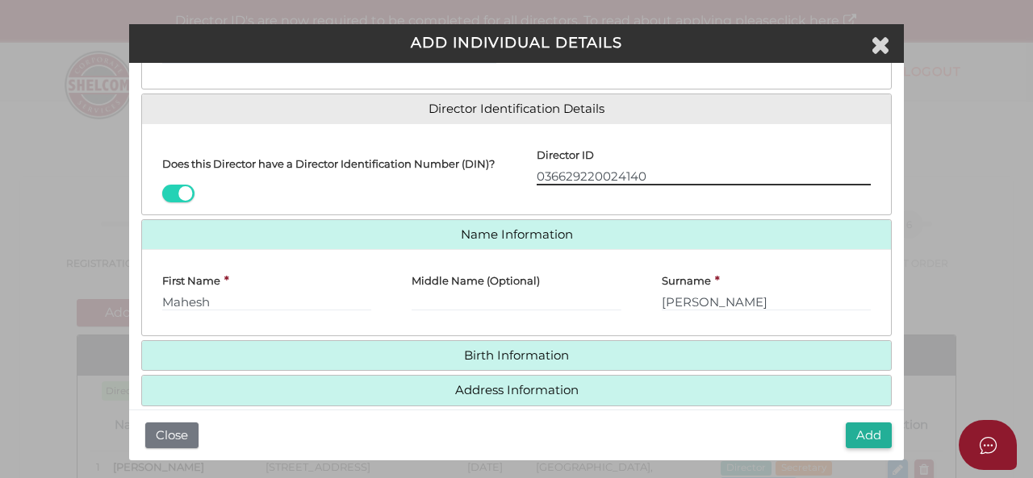
scroll to position [242, 0]
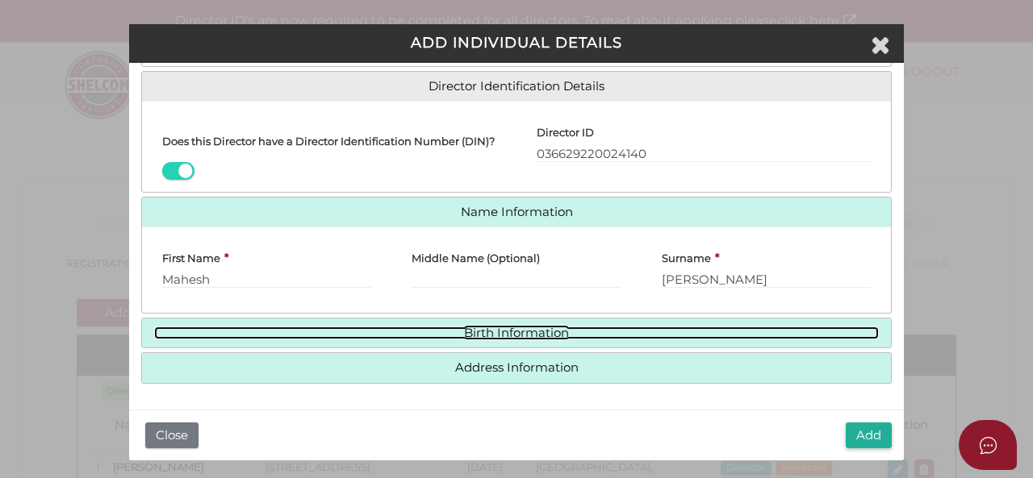
click at [586, 340] on link "Birth Information" at bounding box center [516, 334] width 724 height 14
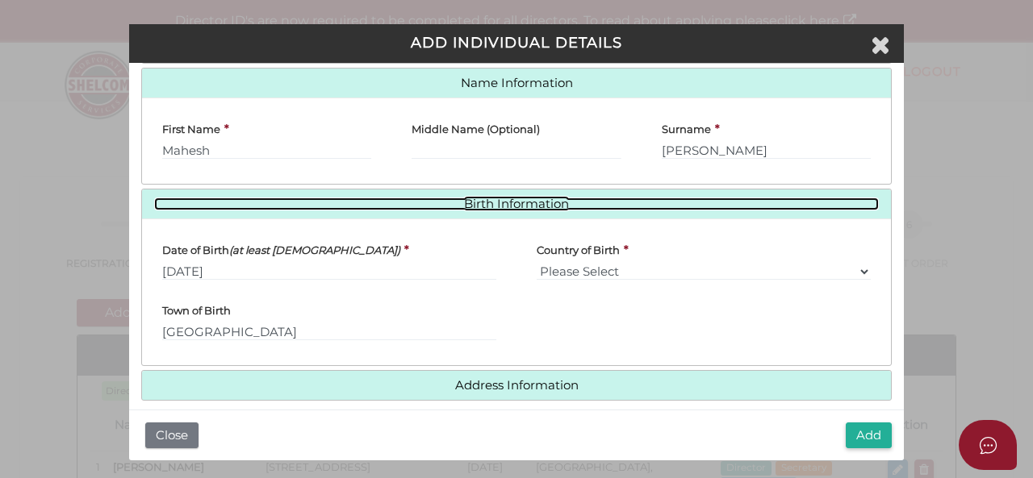
scroll to position [392, 0]
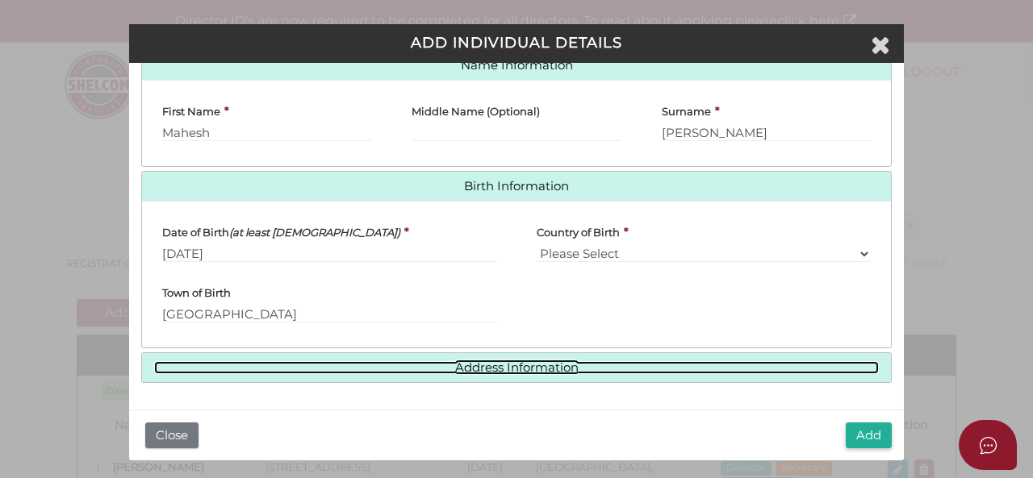
click at [608, 370] on link "Address Information" at bounding box center [516, 368] width 724 height 14
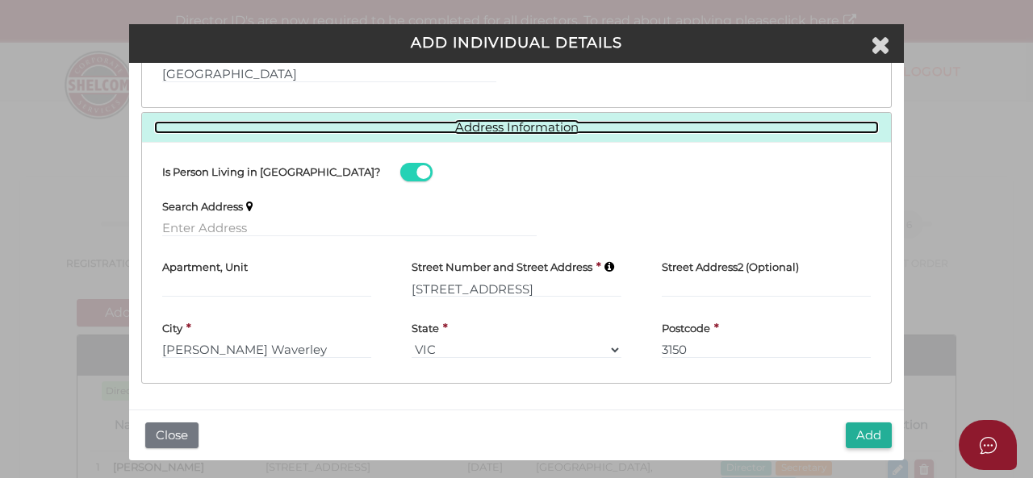
scroll to position [632, 0]
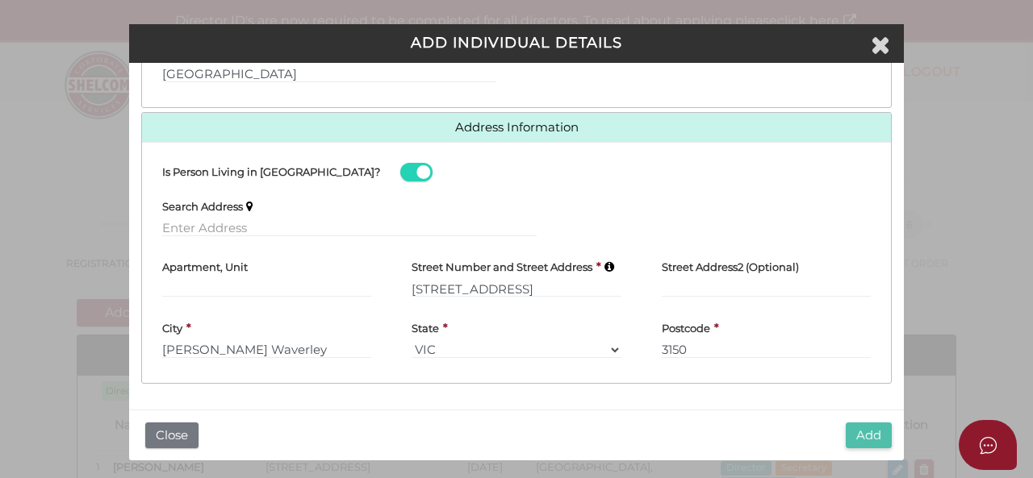
click at [870, 432] on button "Add" at bounding box center [868, 436] width 46 height 27
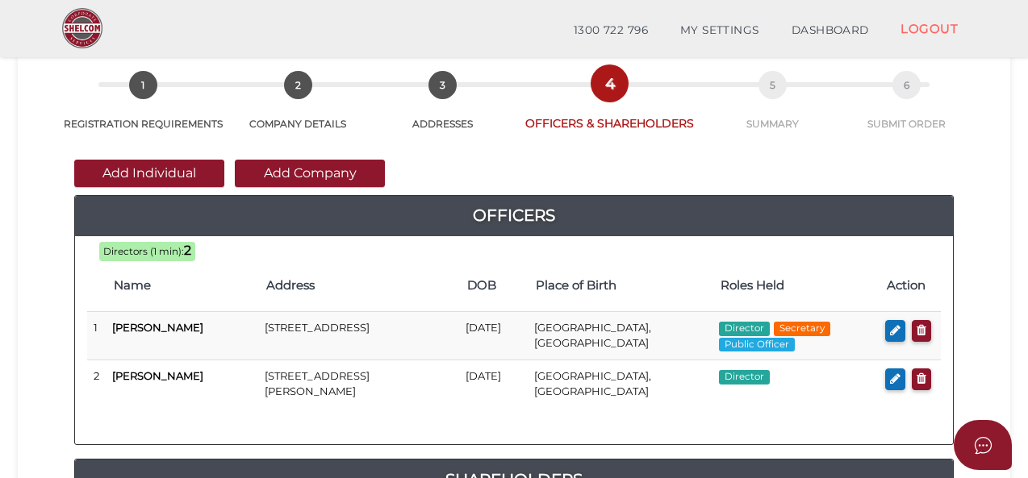
scroll to position [81, 0]
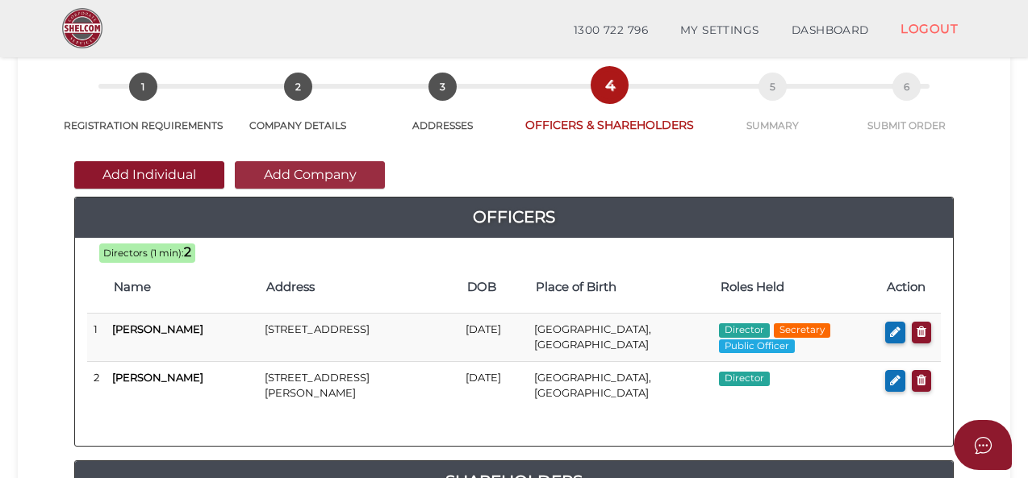
click at [345, 179] on button "Add Company" at bounding box center [310, 174] width 150 height 27
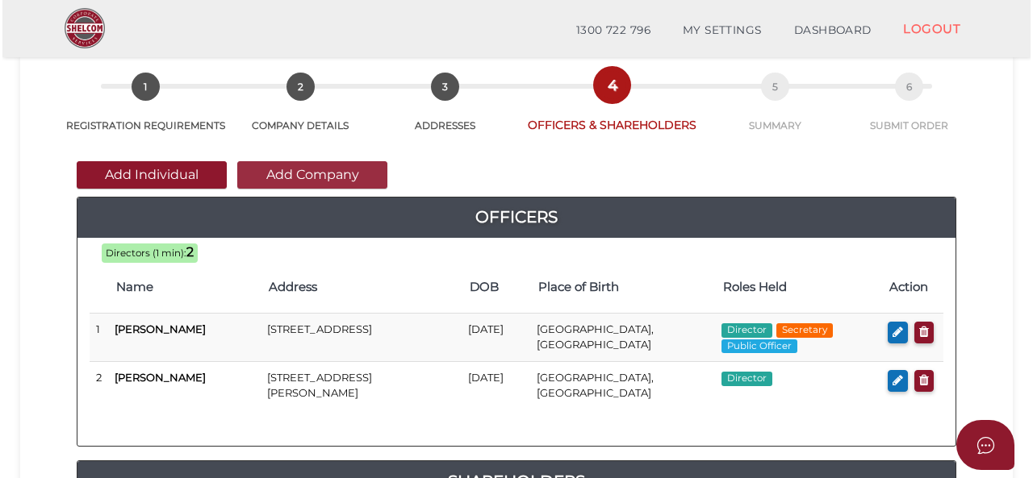
scroll to position [0, 0]
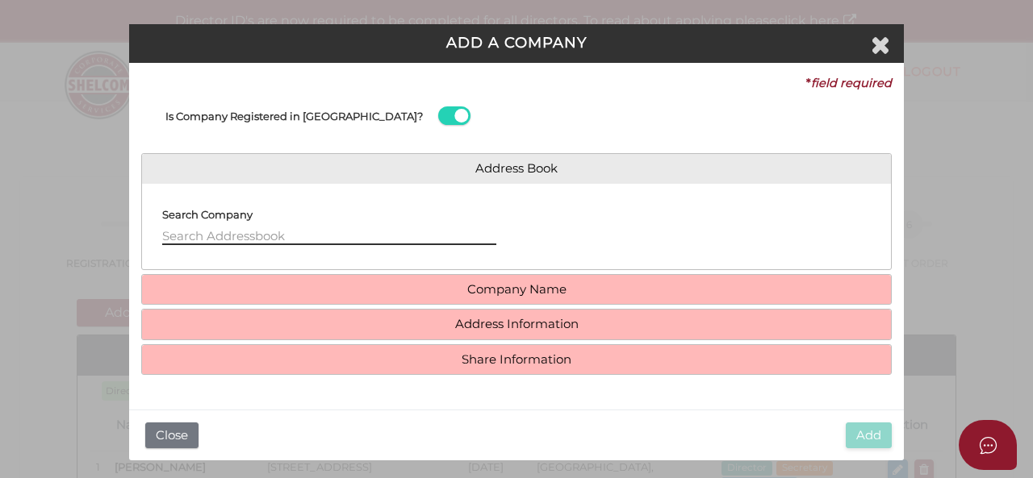
click at [378, 237] on input "text" at bounding box center [329, 236] width 334 height 18
click at [884, 48] on icon "Close" at bounding box center [879, 44] width 19 height 24
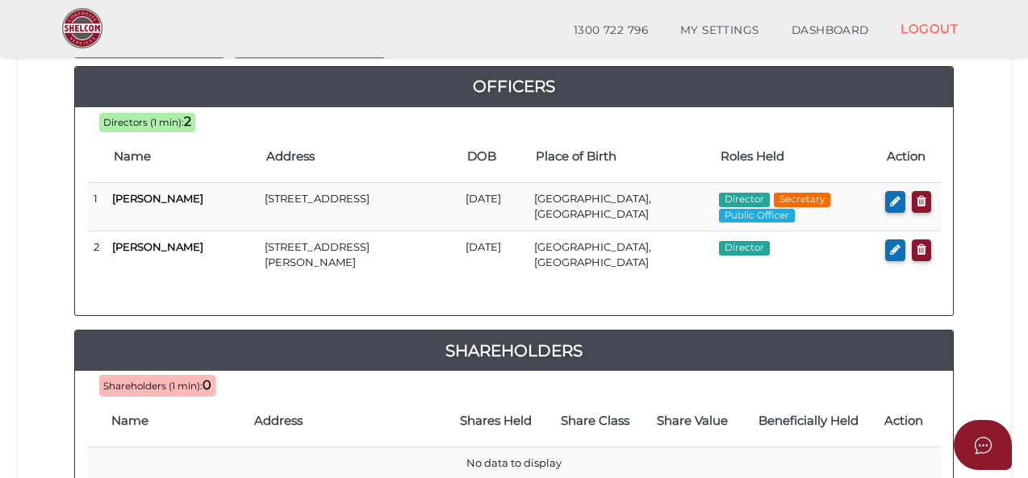
scroll to position [213, 0]
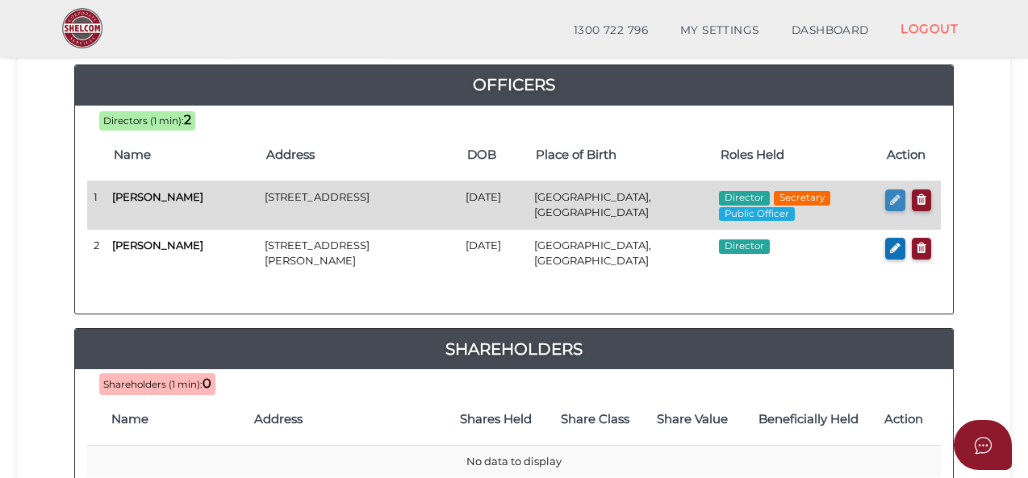
click at [894, 199] on icon "button" at bounding box center [895, 200] width 10 height 12
checkbox input "true"
type input "36970458972375"
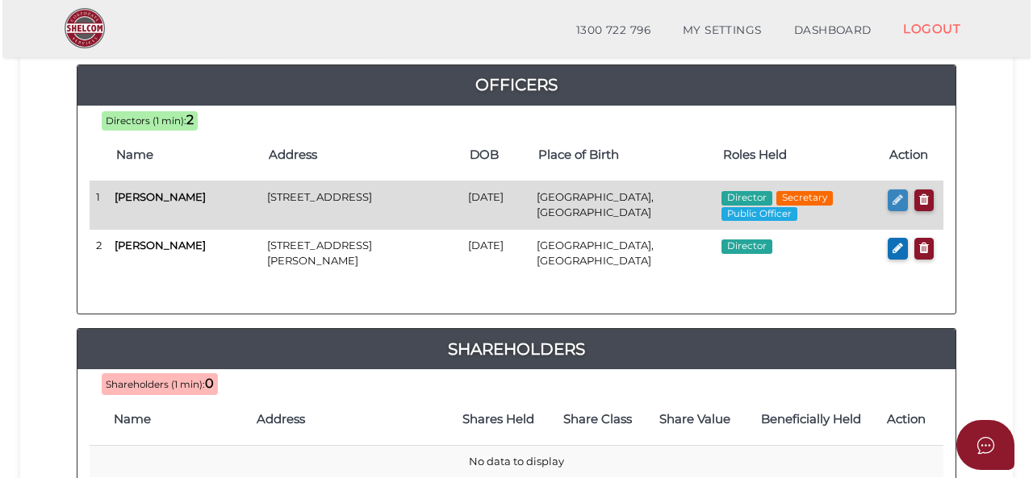
scroll to position [0, 0]
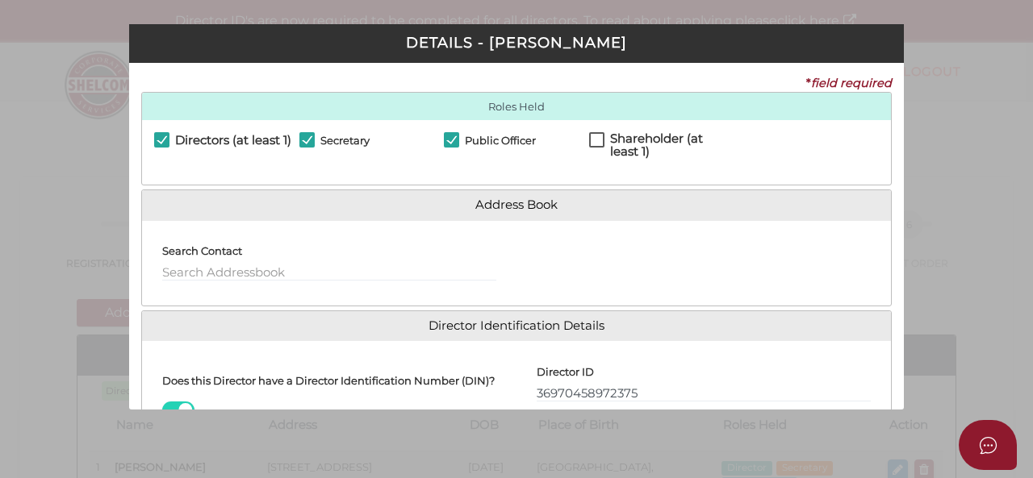
click at [595, 144] on label "Shareholder (at least 1)" at bounding box center [661, 142] width 145 height 20
checkbox input "true"
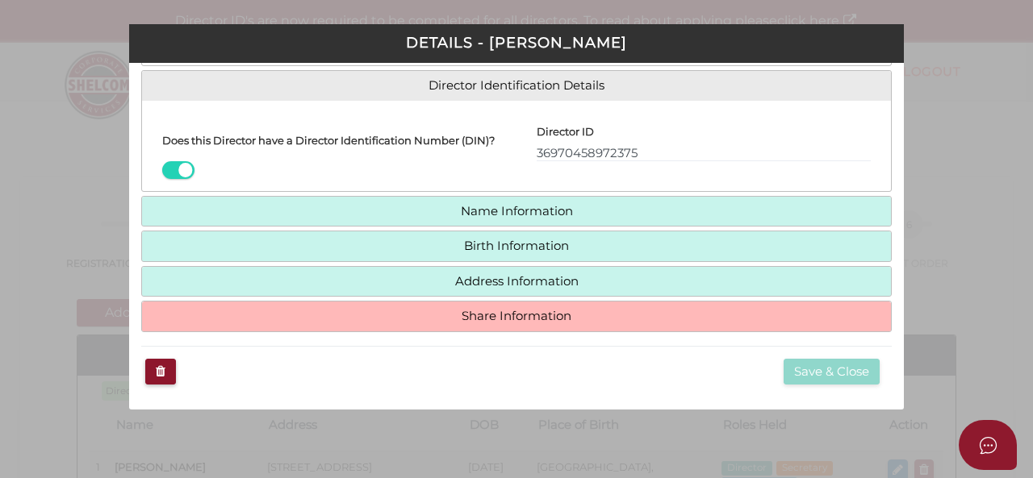
scroll to position [246, 0]
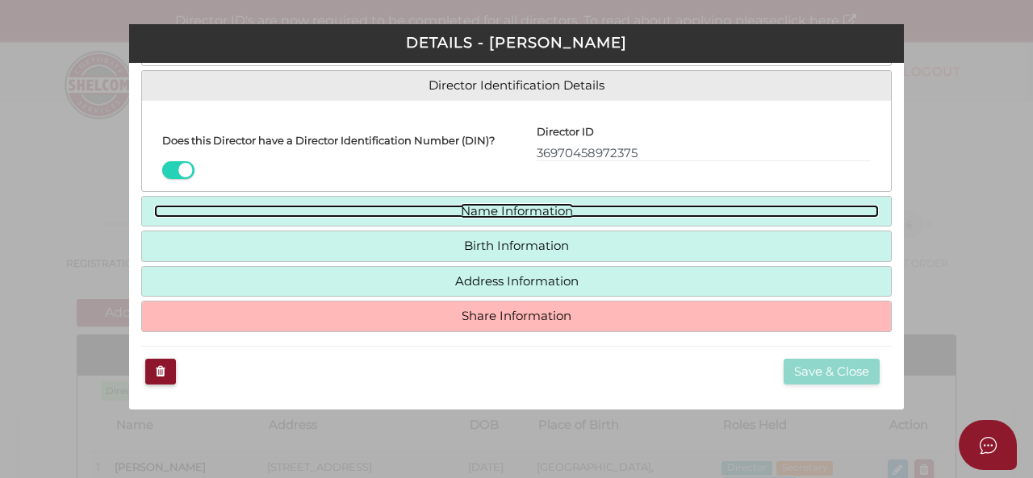
click at [740, 217] on link "Name Information" at bounding box center [516, 212] width 724 height 14
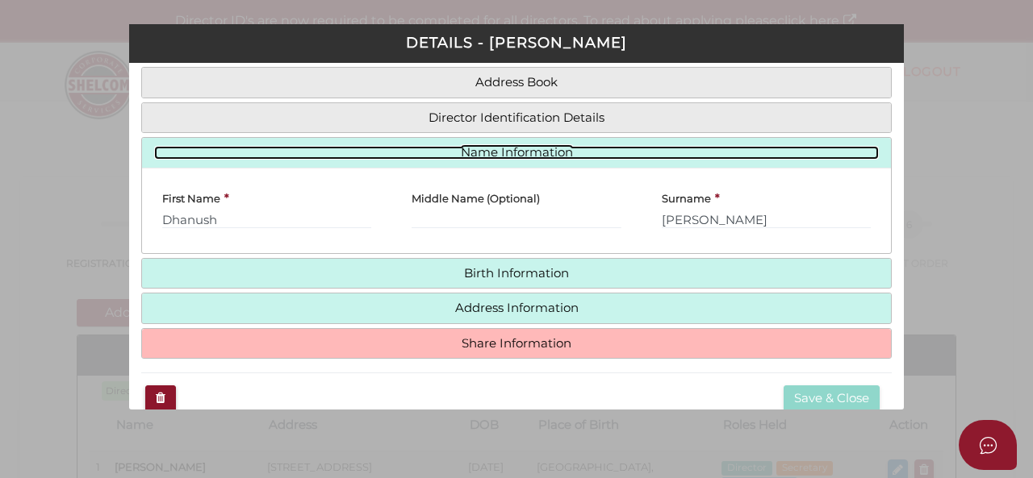
scroll to position [144, 0]
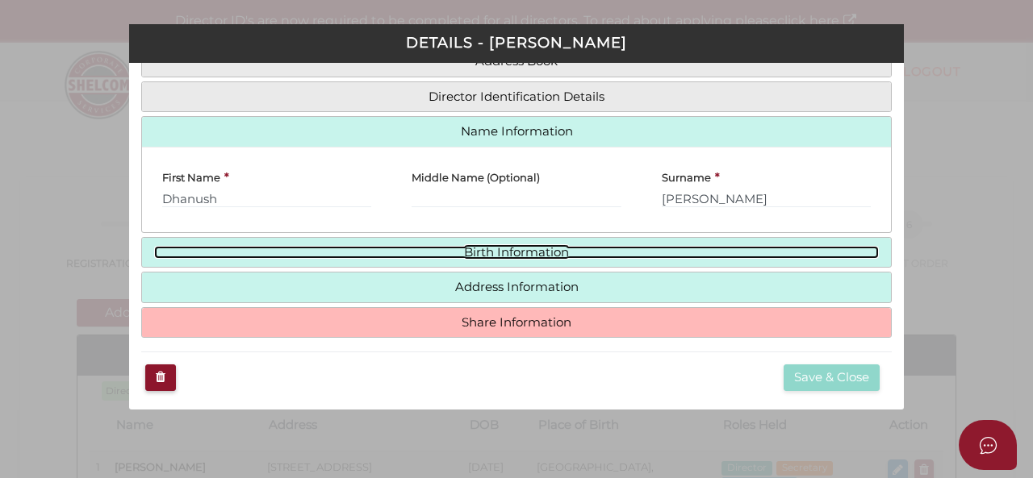
click at [767, 249] on link "Birth Information" at bounding box center [516, 253] width 724 height 14
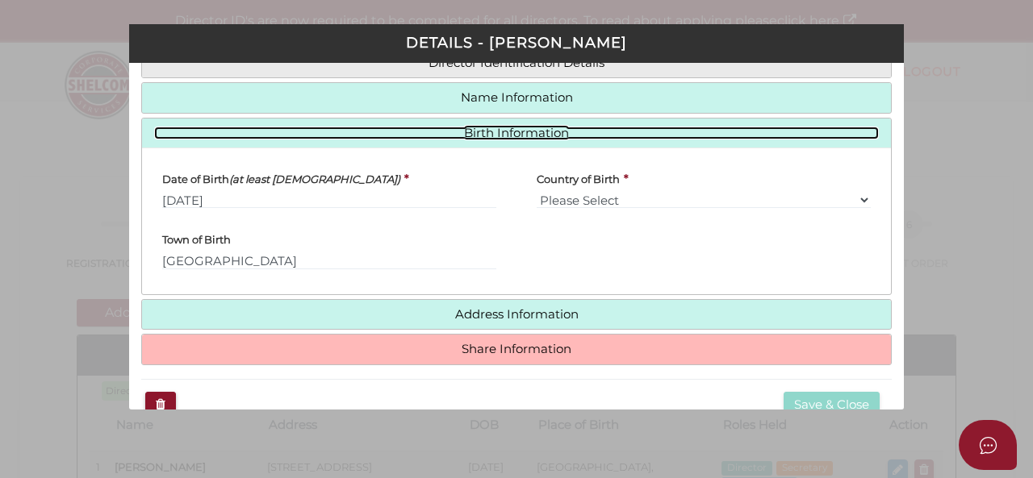
scroll to position [205, 0]
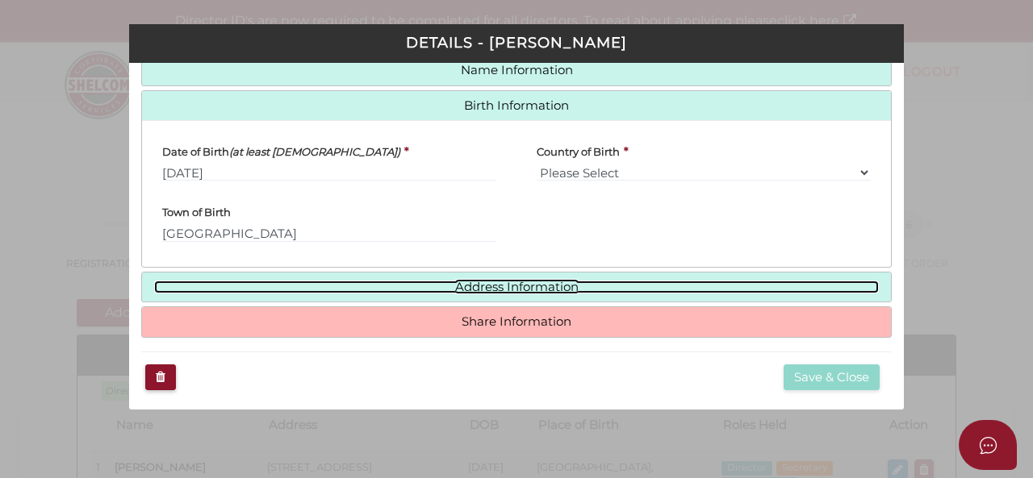
click at [731, 282] on link "Address Information" at bounding box center [516, 288] width 724 height 14
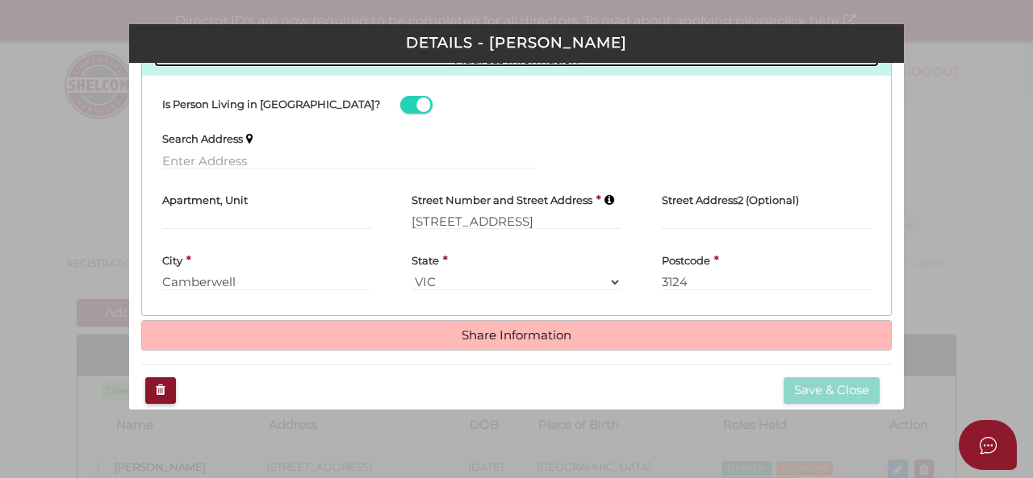
scroll to position [298, 0]
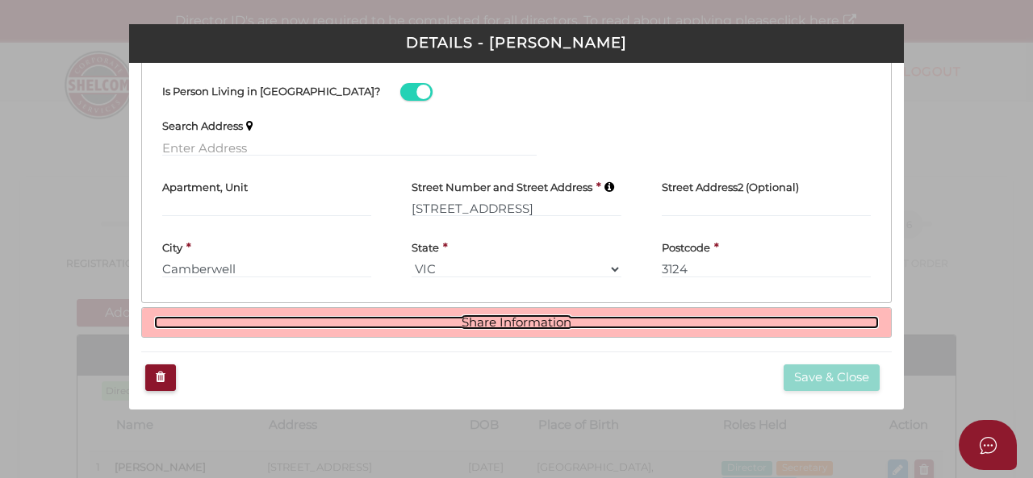
click at [596, 319] on link "Share Information" at bounding box center [516, 323] width 724 height 14
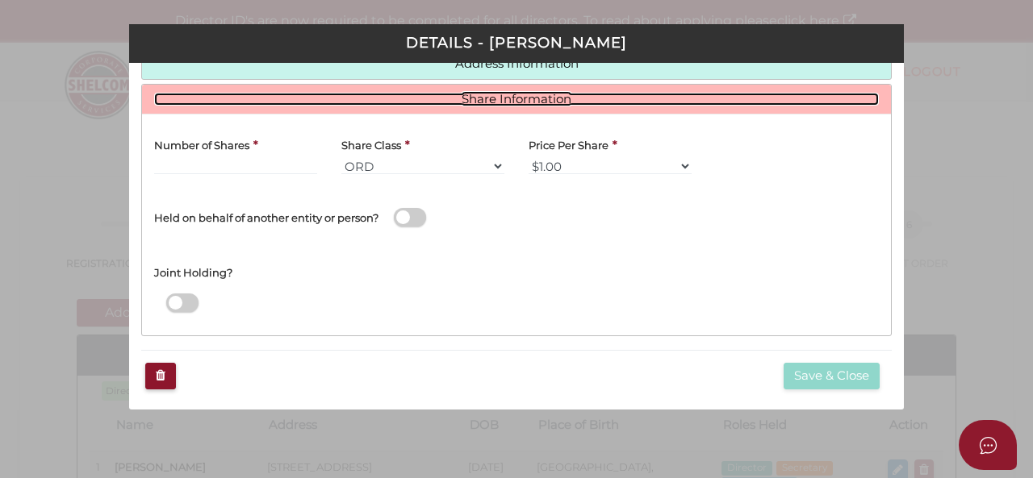
scroll to position [280, 0]
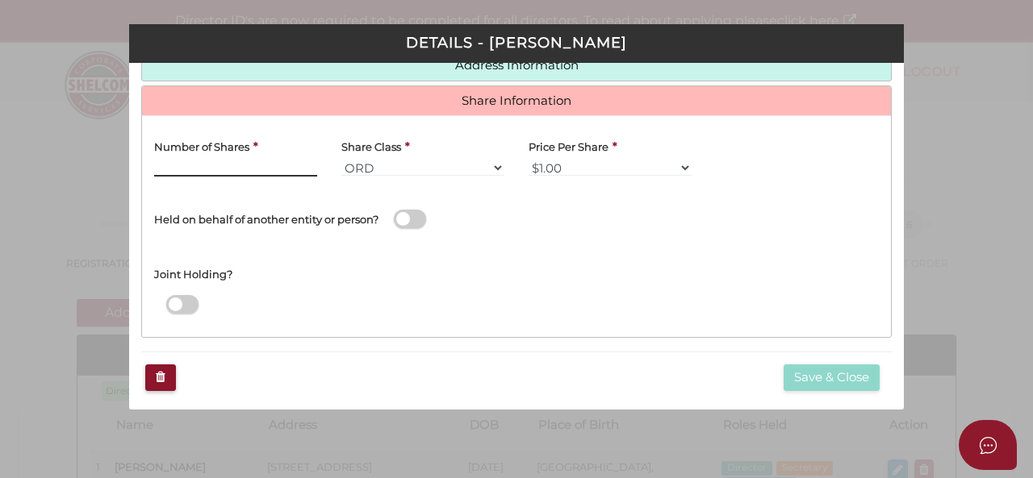
click at [277, 161] on input "Number of Shares" at bounding box center [235, 168] width 163 height 18
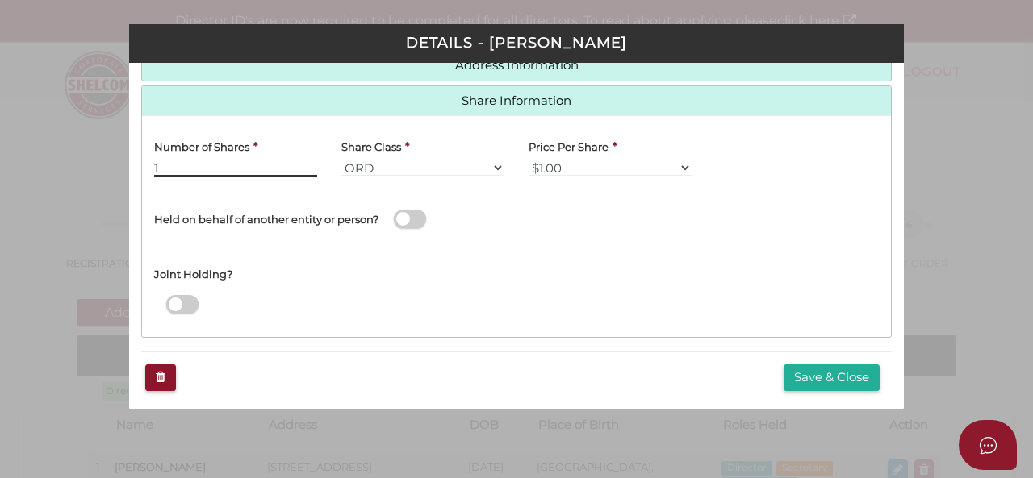
type input "1"
click at [818, 372] on button "Save & Close" at bounding box center [831, 378] width 96 height 27
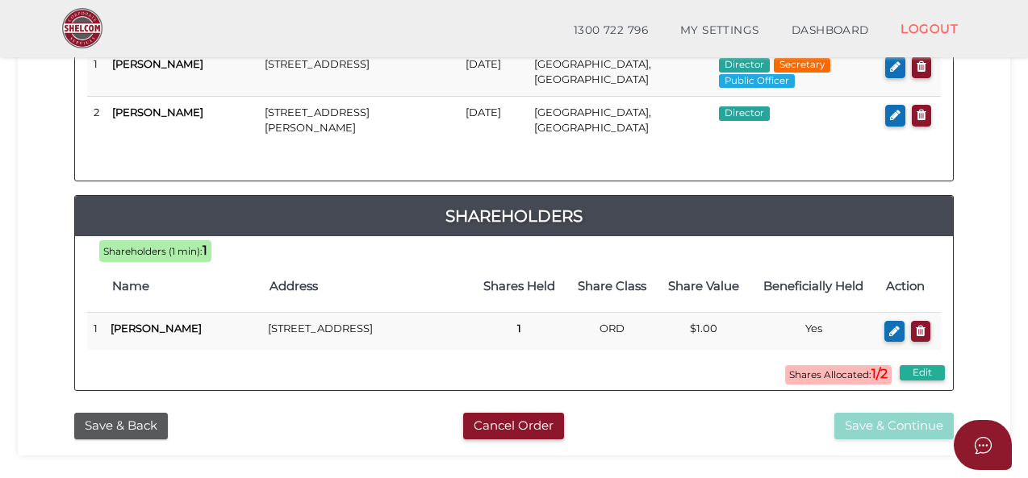
scroll to position [323, 0]
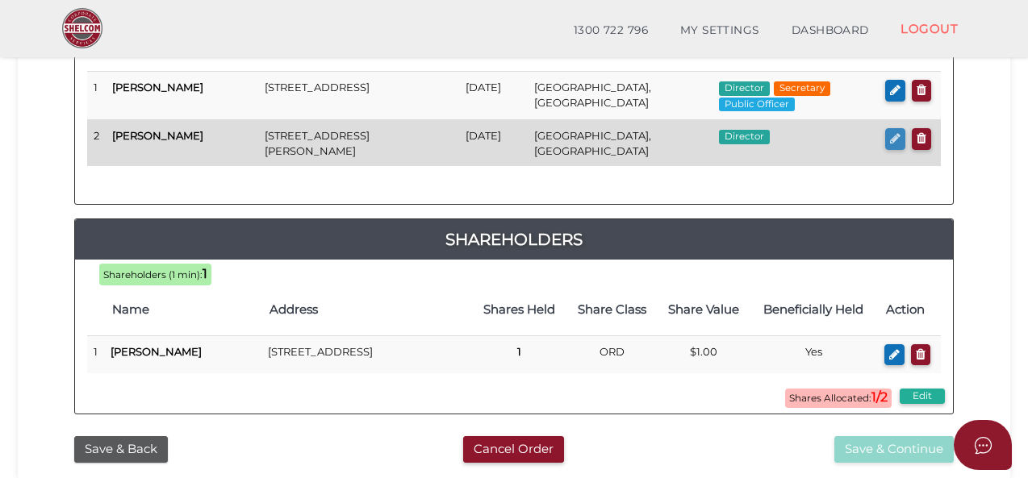
click at [891, 137] on icon "button" at bounding box center [895, 138] width 10 height 12
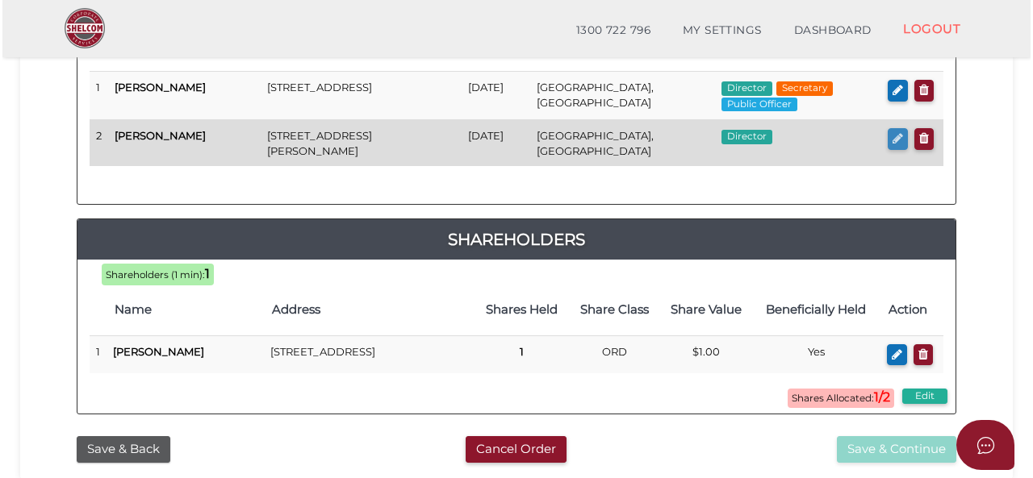
scroll to position [0, 0]
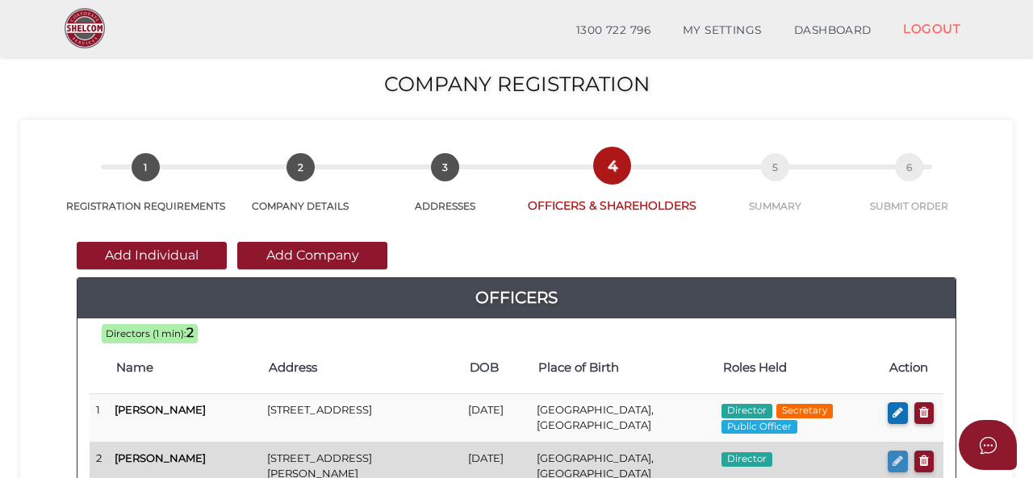
checkbox input "true"
type input "36629220024140"
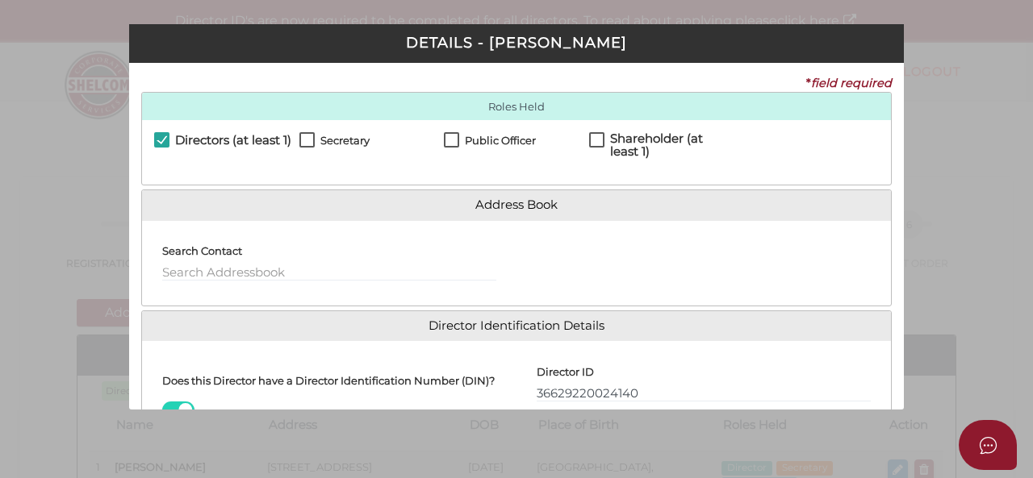
click at [595, 140] on label "Shareholder (at least 1)" at bounding box center [661, 142] width 145 height 20
checkbox input "true"
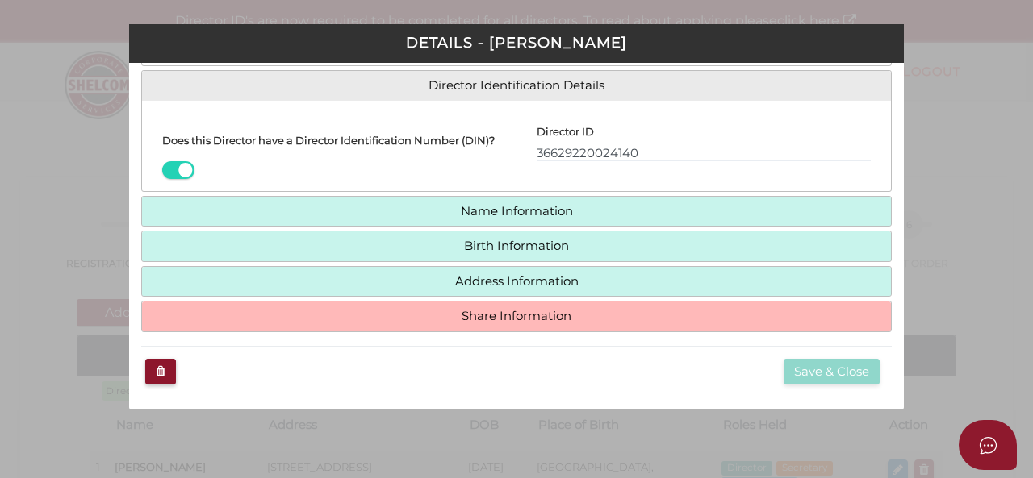
scroll to position [242, 0]
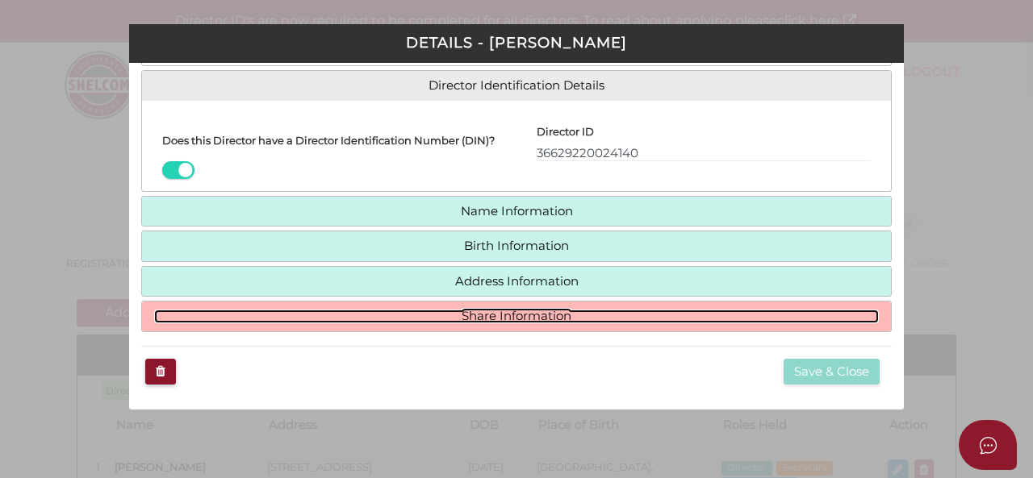
click at [582, 320] on link "Share Information" at bounding box center [516, 317] width 724 height 14
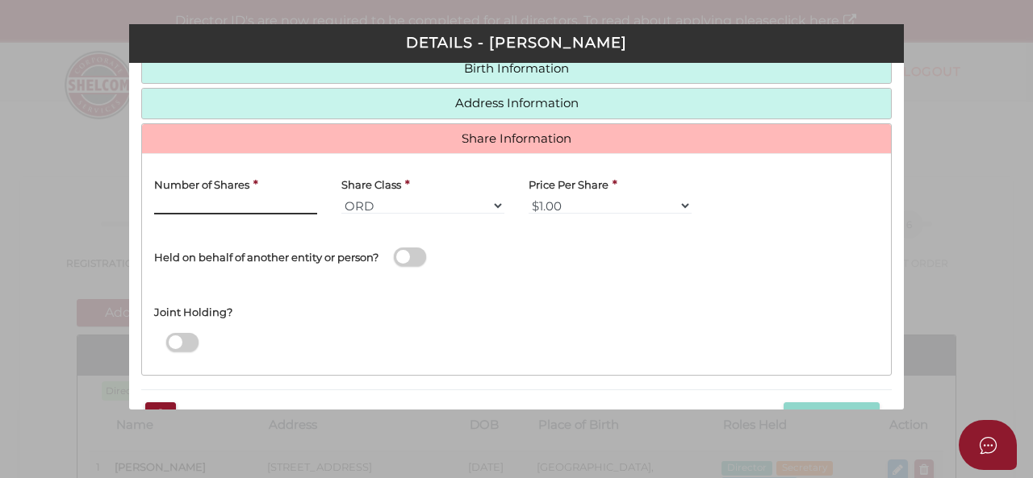
click at [300, 202] on input "Number of Shares" at bounding box center [235, 206] width 163 height 18
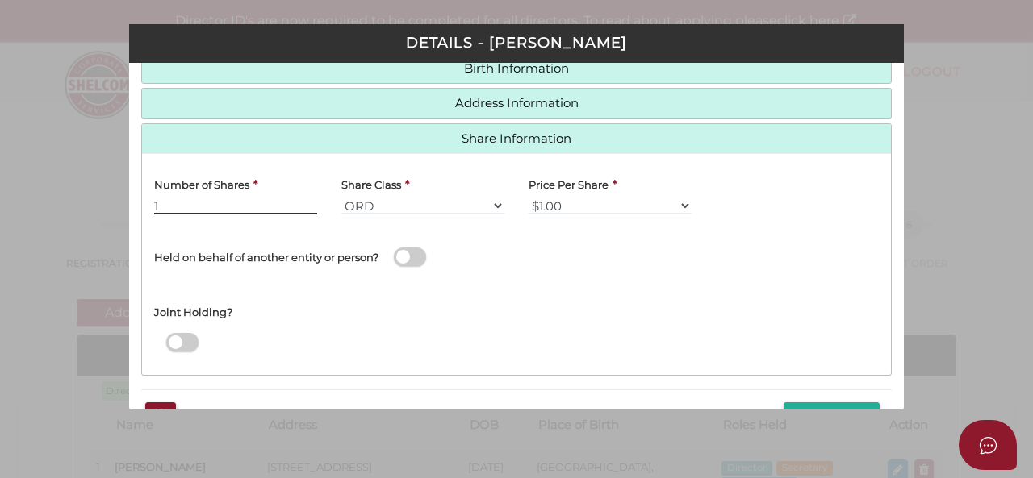
type input "1"
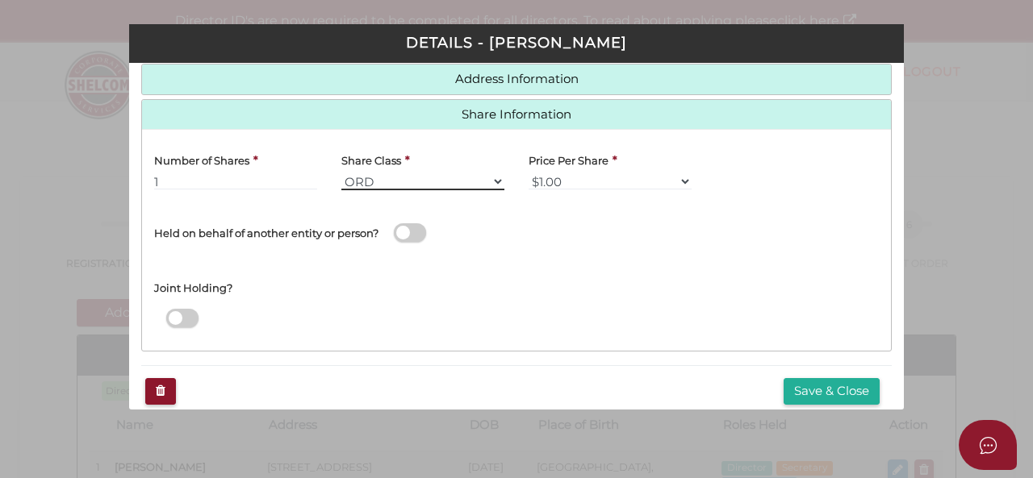
scroll to position [280, 0]
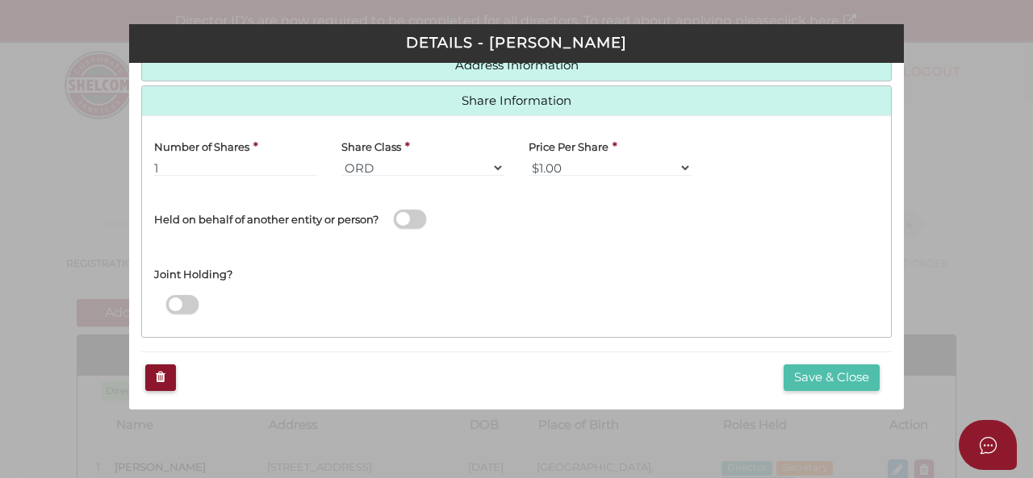
click at [821, 375] on button "Save & Close" at bounding box center [831, 378] width 96 height 27
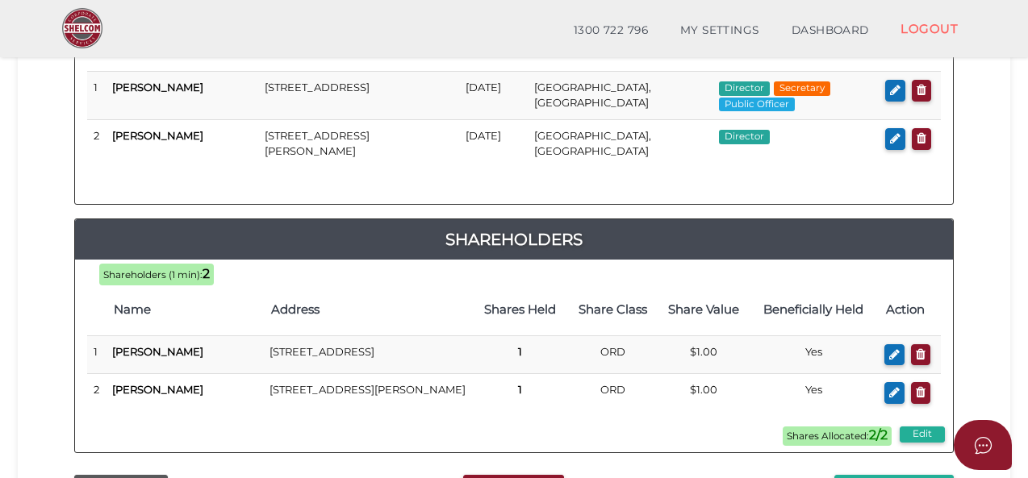
scroll to position [403, 0]
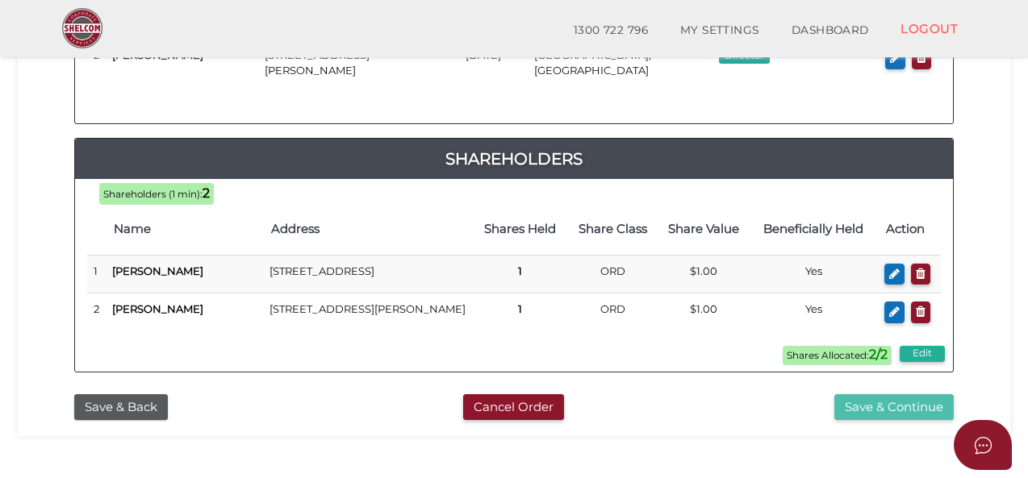
click at [866, 421] on button "Save & Continue" at bounding box center [893, 407] width 119 height 27
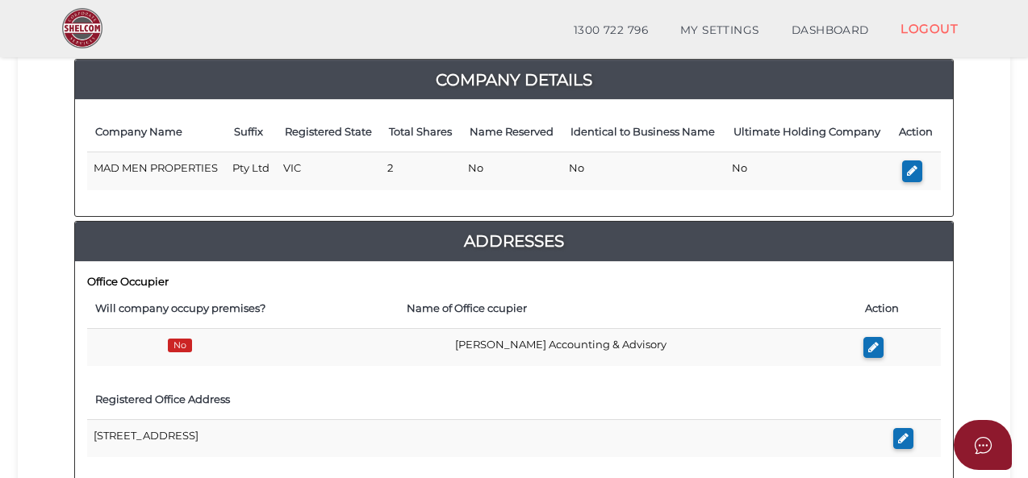
scroll to position [81, 0]
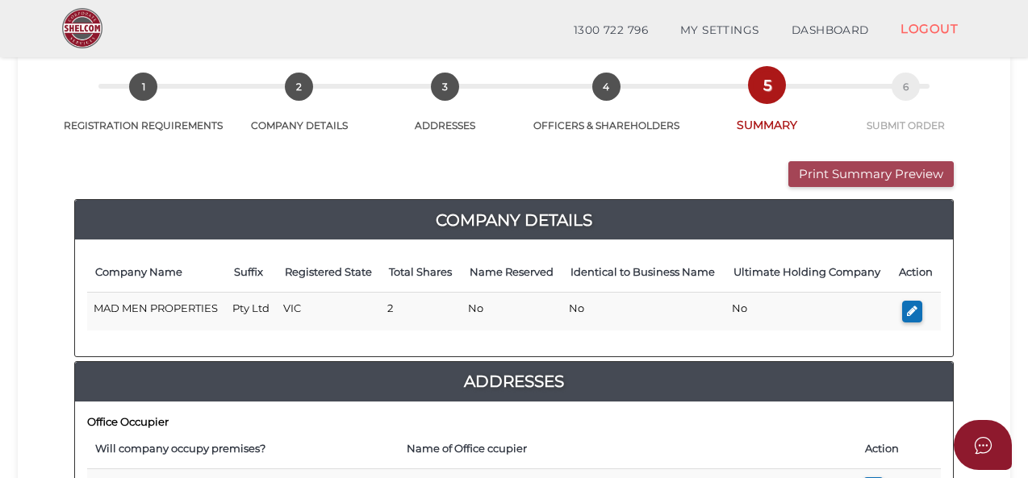
click at [850, 177] on button "Print Summary Preview" at bounding box center [870, 174] width 165 height 27
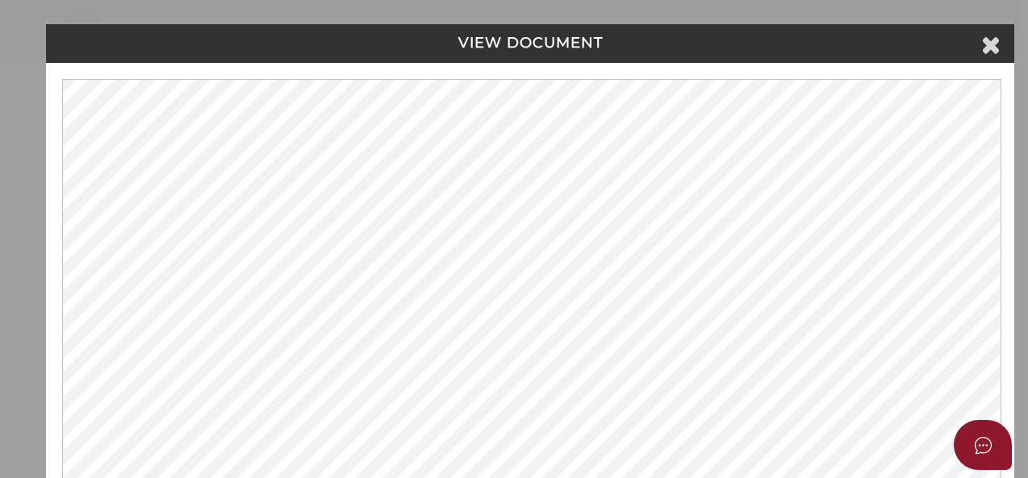
scroll to position [0, 0]
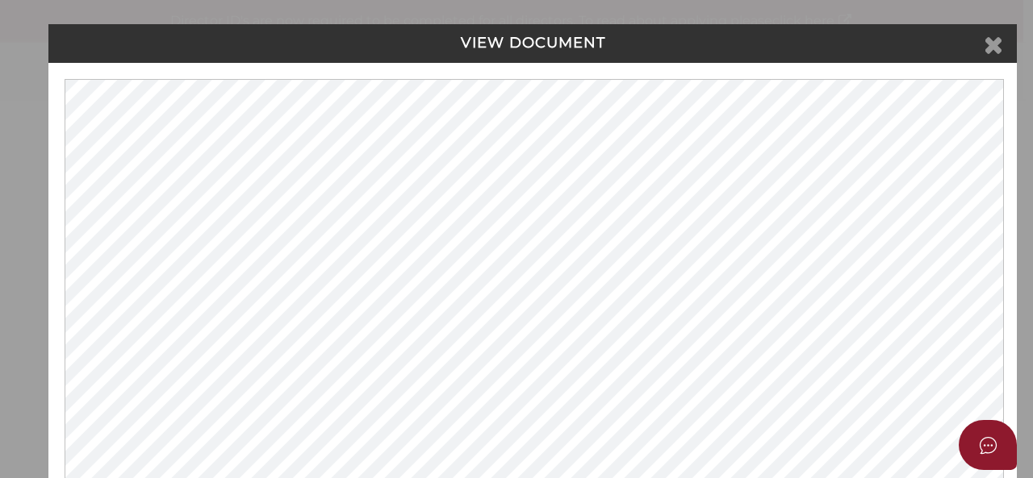
click at [991, 46] on icon at bounding box center [992, 44] width 19 height 24
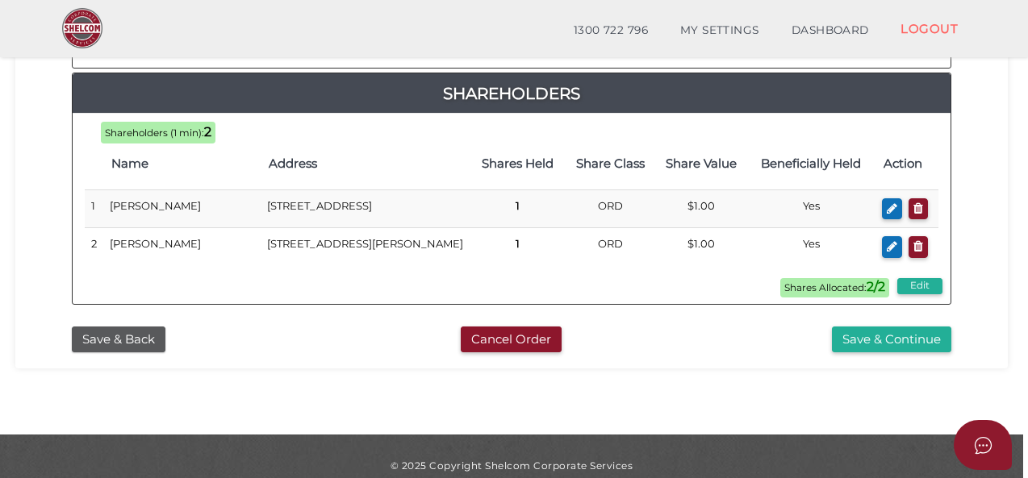
scroll to position [1008, 0]
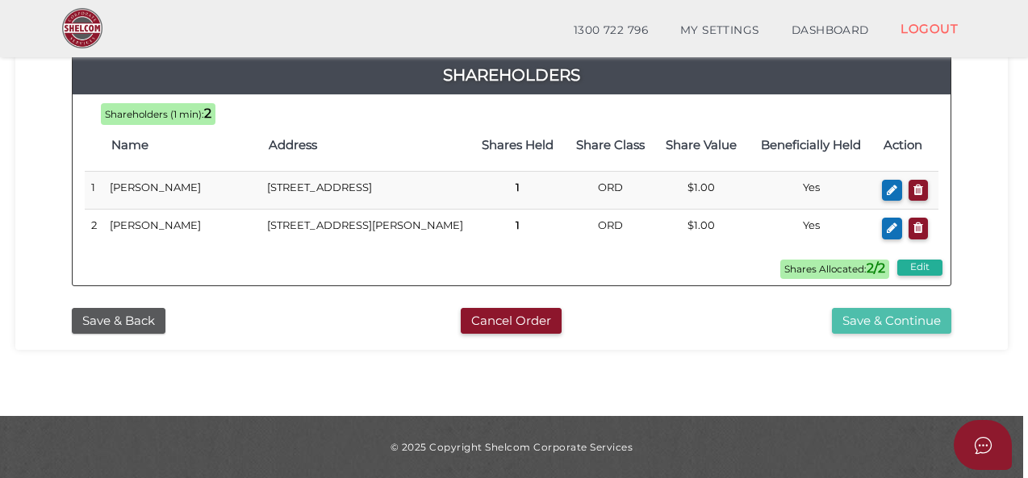
click at [882, 317] on button "Save & Continue" at bounding box center [891, 321] width 119 height 27
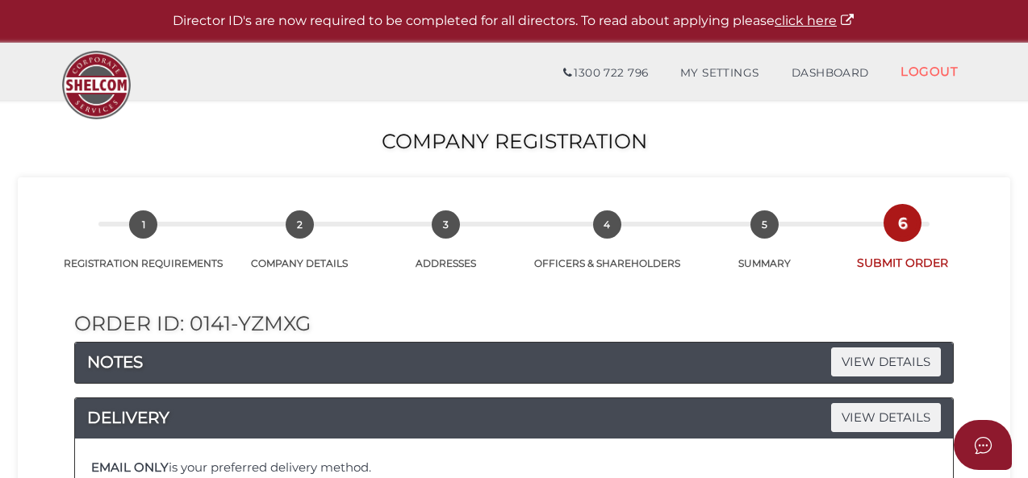
scroll to position [207, 0]
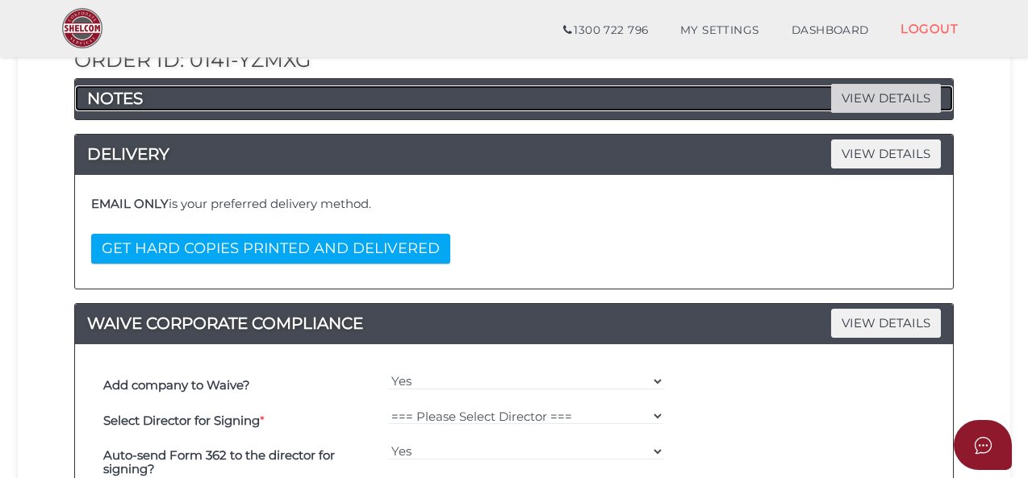
click at [887, 101] on span "VIEW DETAILS" at bounding box center [886, 98] width 110 height 28
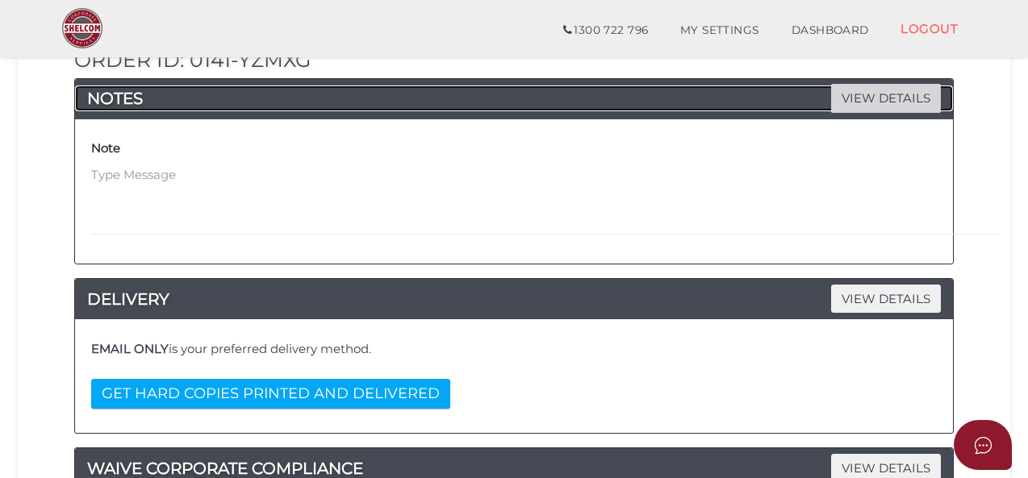
click at [887, 101] on span "VIEW DETAILS" at bounding box center [886, 98] width 110 height 28
click at [889, 107] on span "VIEW DETAILS" at bounding box center [886, 98] width 110 height 28
click at [915, 295] on span "VIEW DETAILS" at bounding box center [886, 299] width 110 height 28
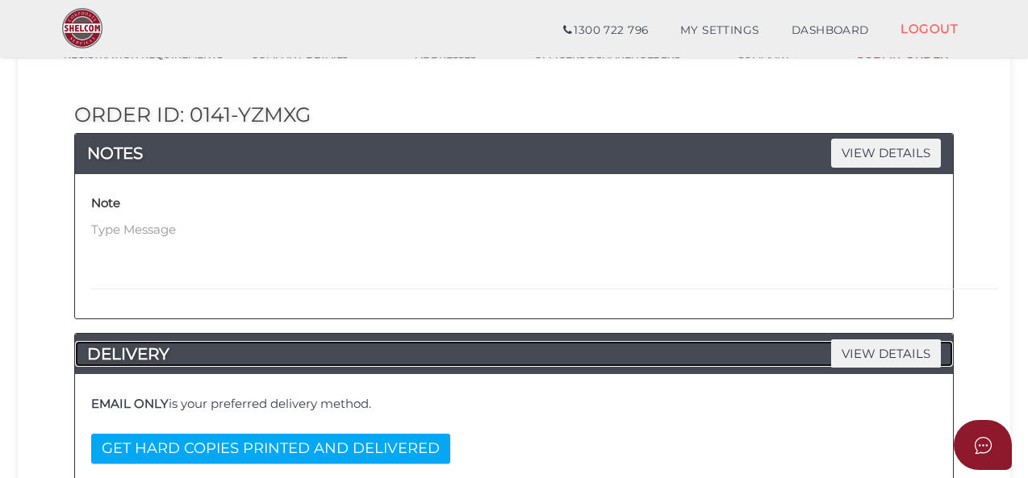
scroll to position [126, 0]
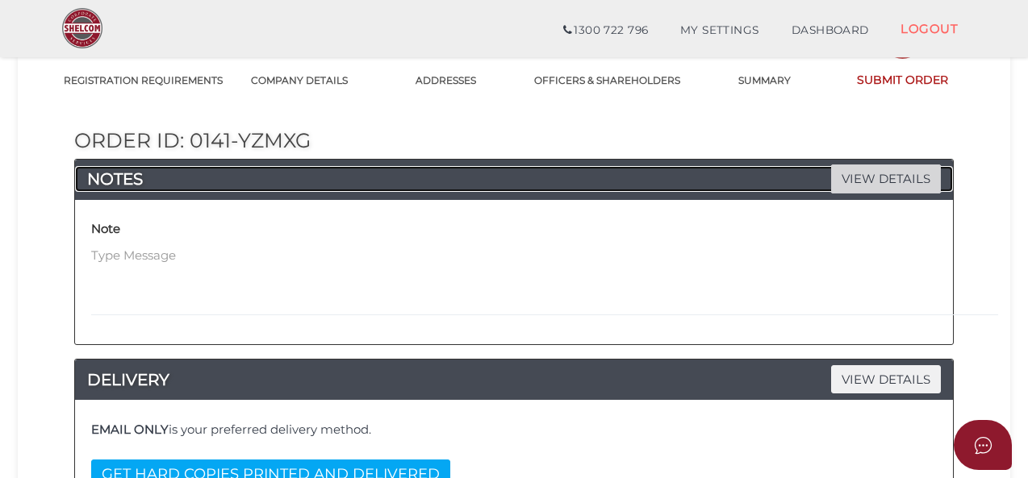
click at [912, 165] on span "VIEW DETAILS" at bounding box center [886, 179] width 110 height 28
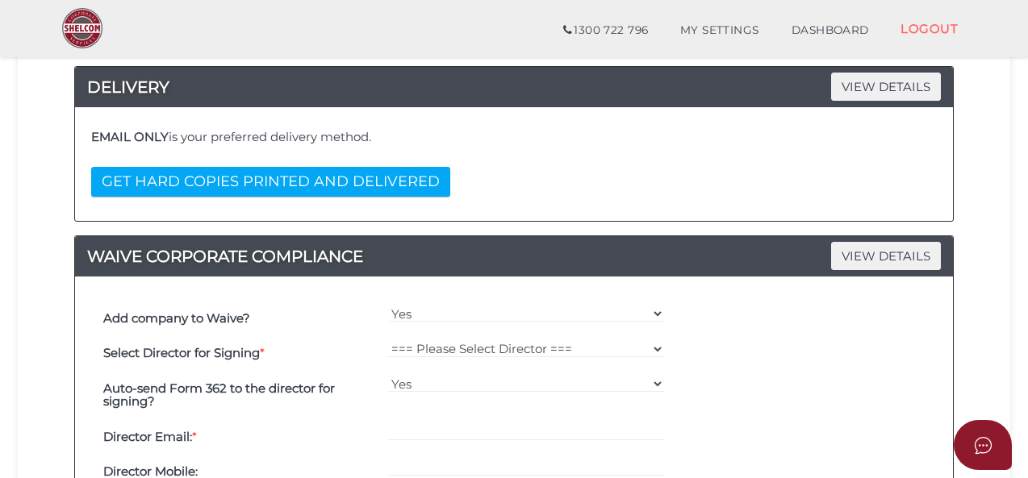
scroll to position [420, 0]
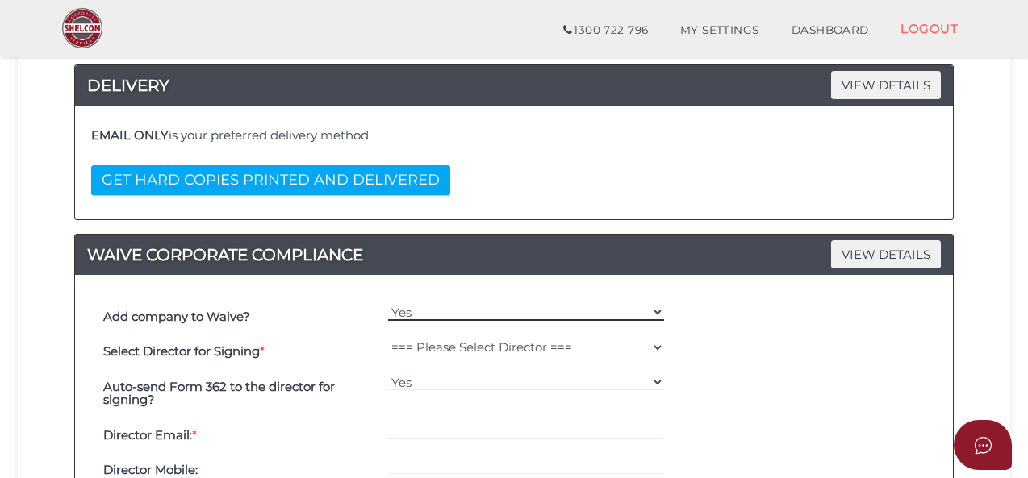
click at [656, 304] on select "Yes No" at bounding box center [526, 312] width 277 height 18
click at [388, 303] on select "Yes No" at bounding box center [526, 312] width 277 height 18
click at [658, 341] on select "=== Please Select Director === [PERSON_NAME] [PERSON_NAME]" at bounding box center [526, 348] width 277 height 18
select select "000026948"
click at [388, 339] on select "=== Please Select Director === [PERSON_NAME] [PERSON_NAME]" at bounding box center [526, 348] width 277 height 18
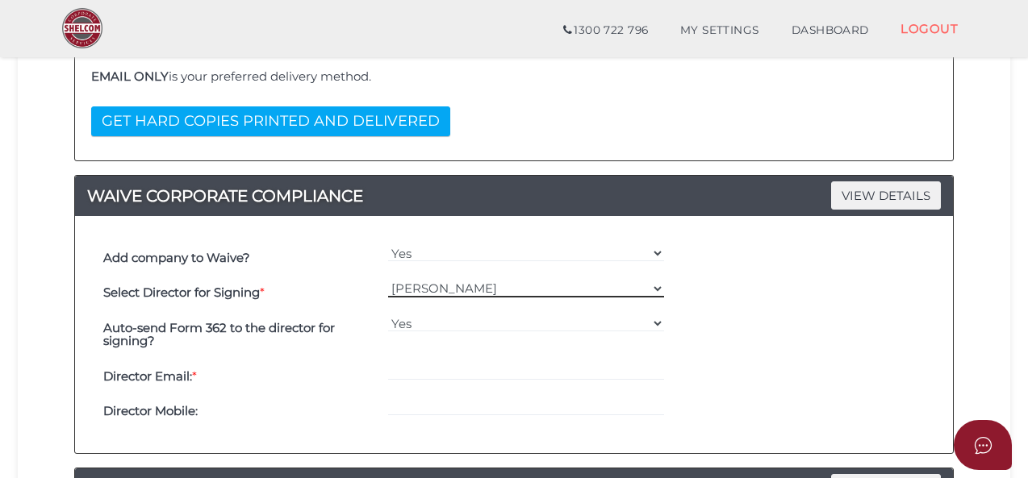
scroll to position [501, 0]
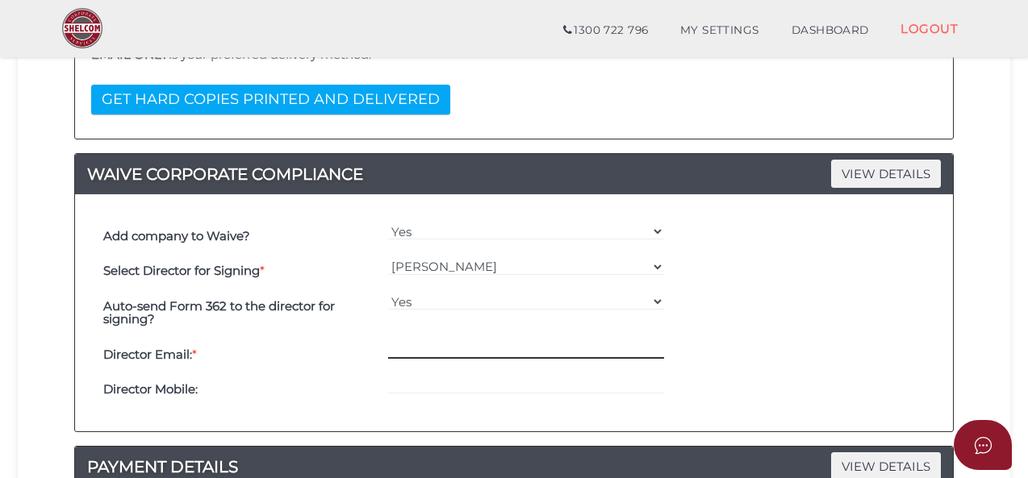
click at [593, 344] on input "email" at bounding box center [526, 350] width 277 height 18
type input "[EMAIL_ADDRESS][DOMAIN_NAME]"
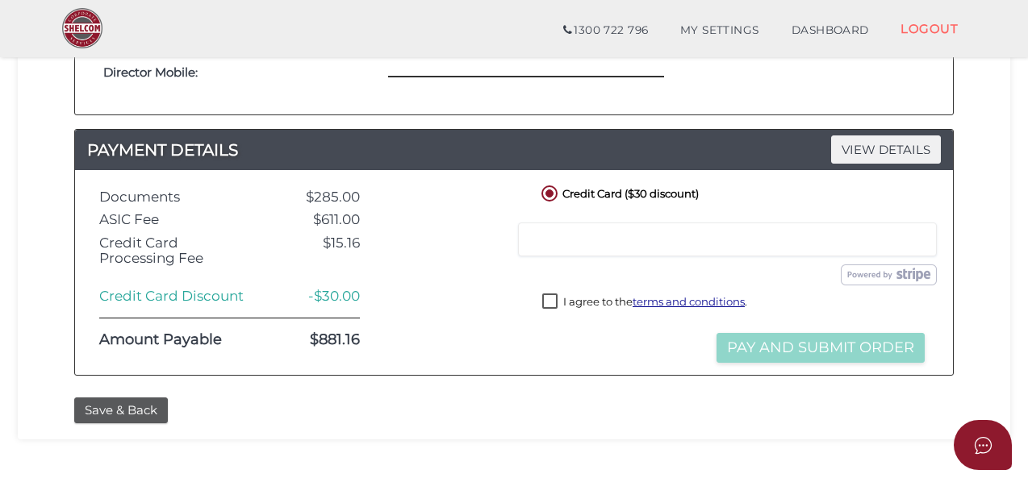
scroll to position [824, 0]
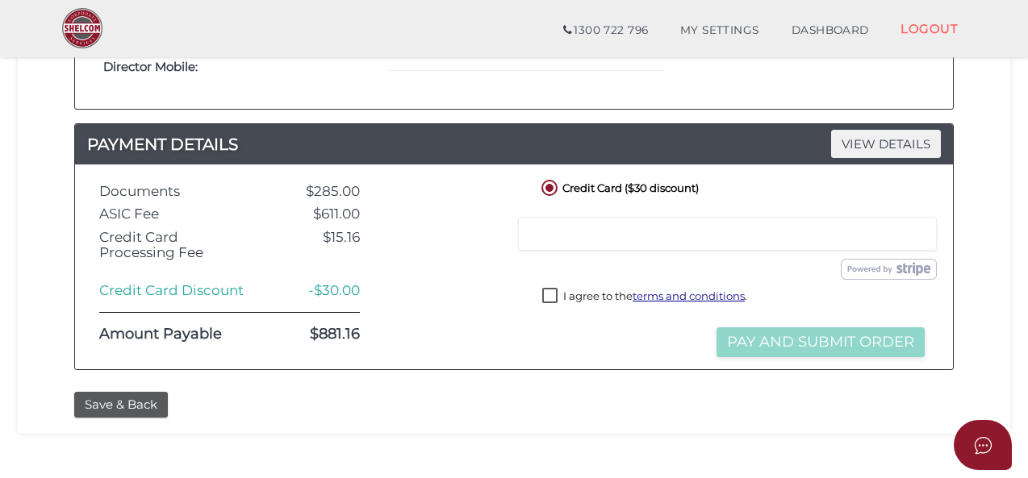
click at [553, 293] on label "I agree to the terms and conditions ." at bounding box center [644, 298] width 205 height 20
checkbox input "true"
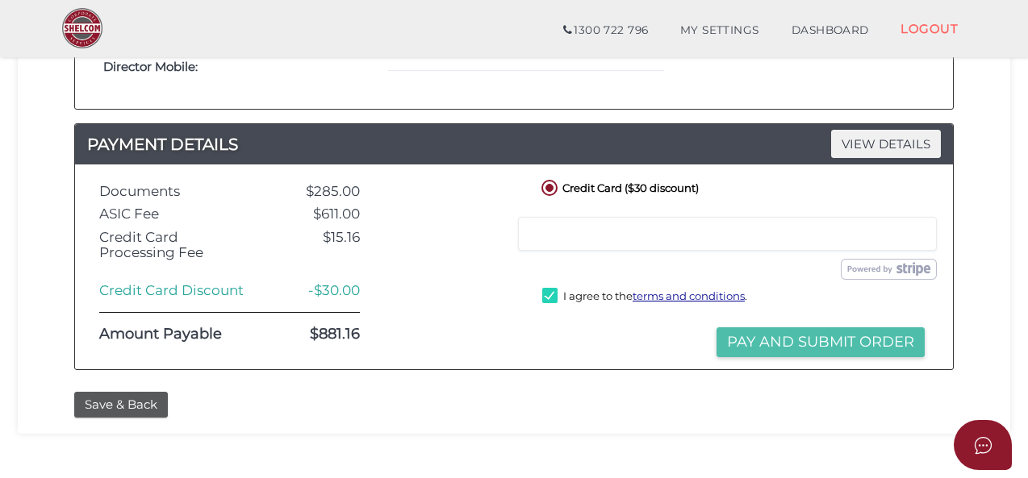
click at [816, 340] on button "Pay and Submit Order" at bounding box center [820, 343] width 208 height 30
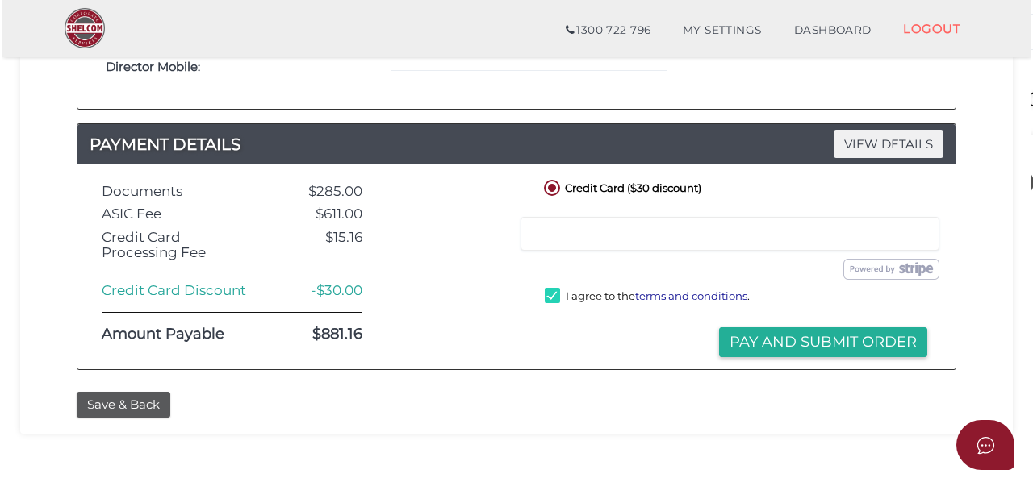
scroll to position [0, 0]
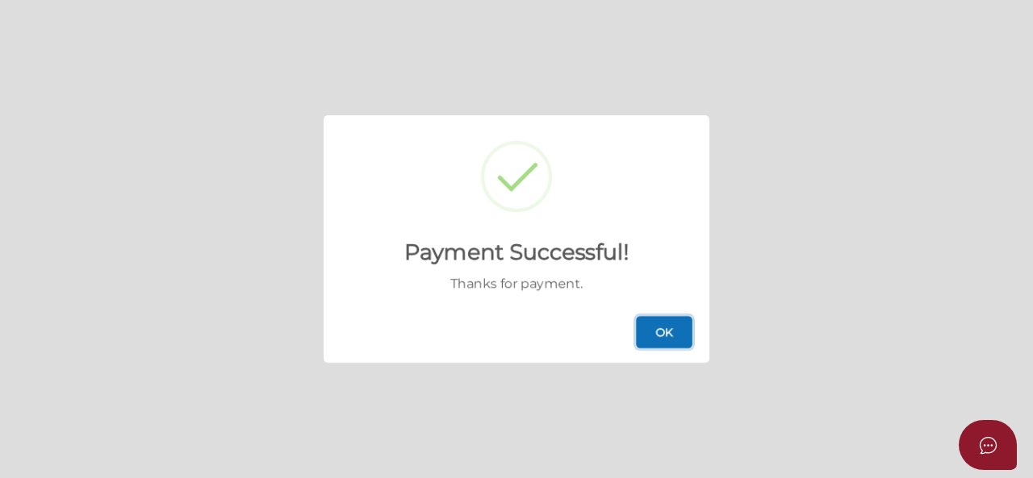
click at [673, 329] on button "OK" at bounding box center [664, 332] width 56 height 32
